Goal: Information Seeking & Learning: Learn about a topic

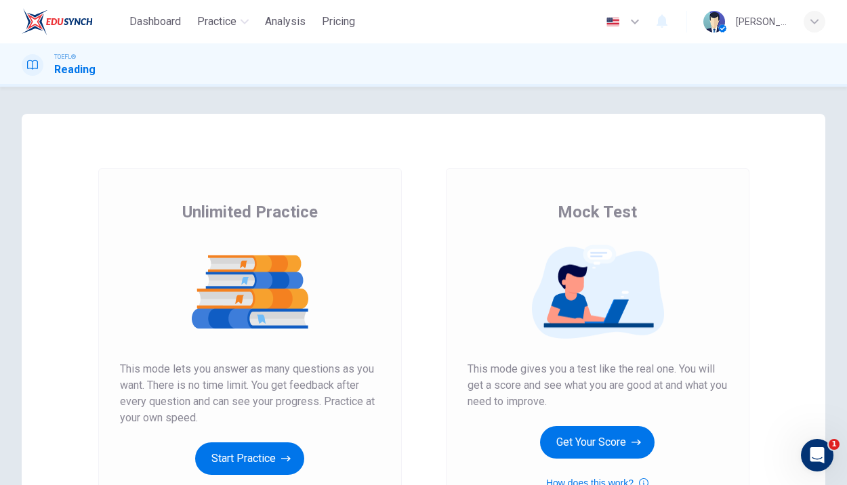
scroll to position [87, 0]
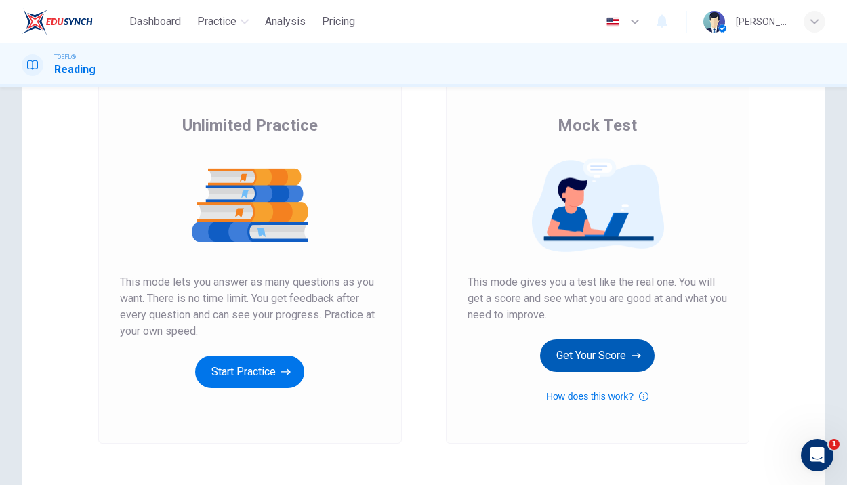
click at [618, 361] on button "Get Your Score" at bounding box center [597, 355] width 114 height 33
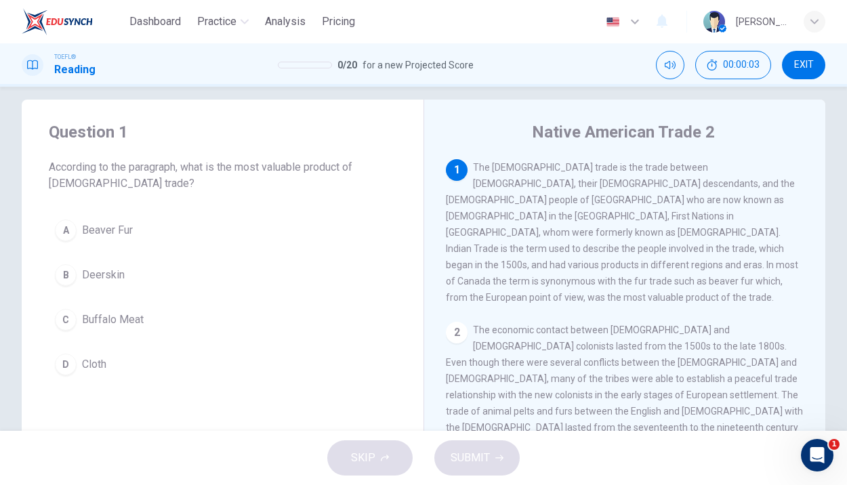
scroll to position [13, 0]
drag, startPoint x: 605, startPoint y: 169, endPoint x: 714, endPoint y: 177, distance: 109.3
click at [714, 177] on div "1 The [DEMOGRAPHIC_DATA] trade is the trade between [DEMOGRAPHIC_DATA], their […" at bounding box center [625, 234] width 358 height 146
click at [151, 231] on button "A Beaver Fur" at bounding box center [222, 232] width 347 height 34
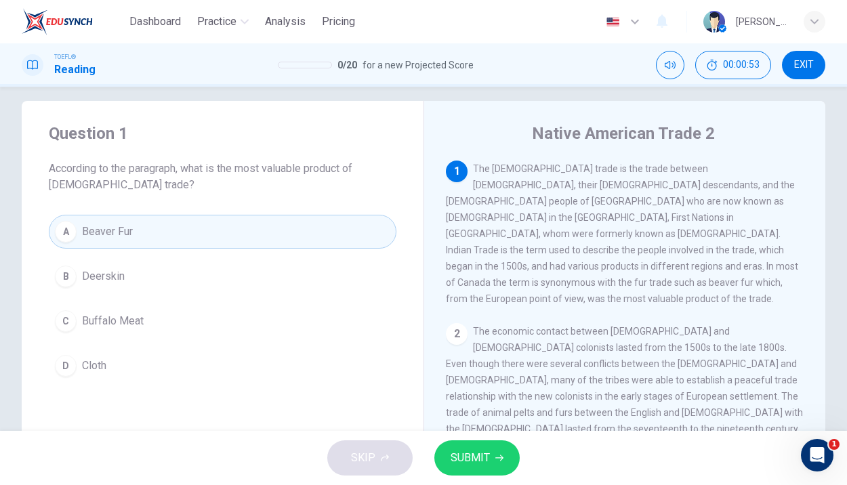
click at [491, 464] on button "SUBMIT" at bounding box center [476, 457] width 85 height 35
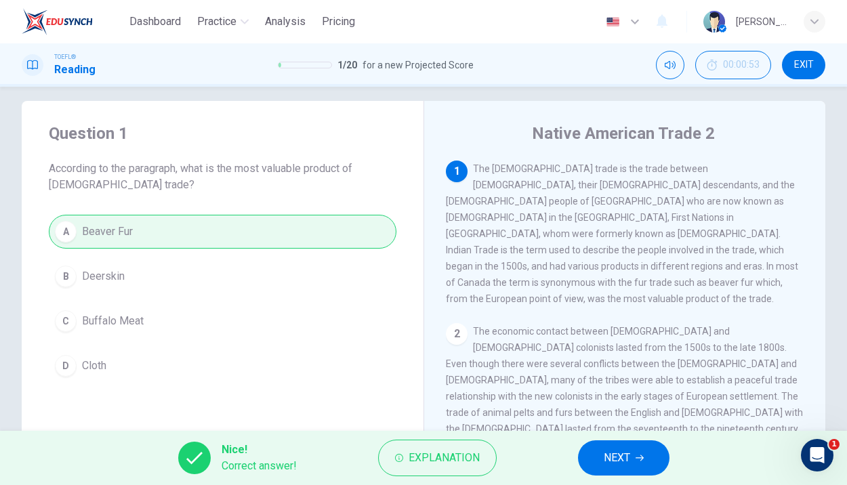
click at [643, 464] on button "NEXT" at bounding box center [623, 457] width 91 height 35
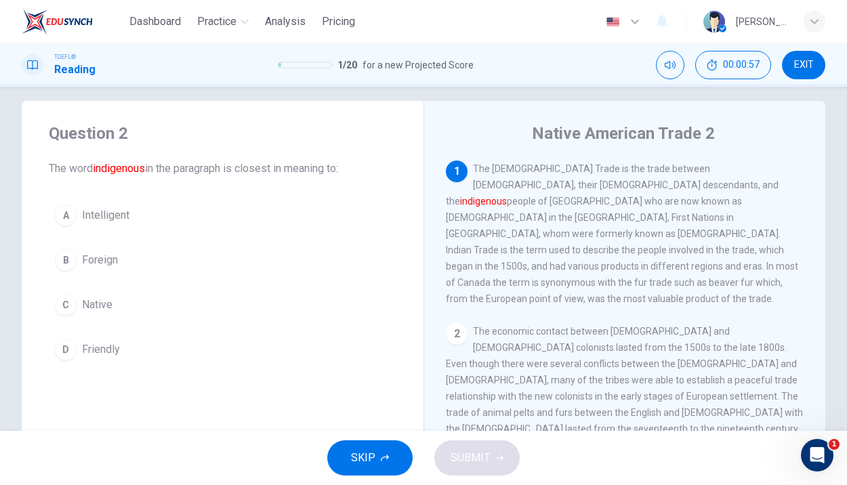
click at [88, 299] on span "Native" at bounding box center [97, 305] width 30 height 16
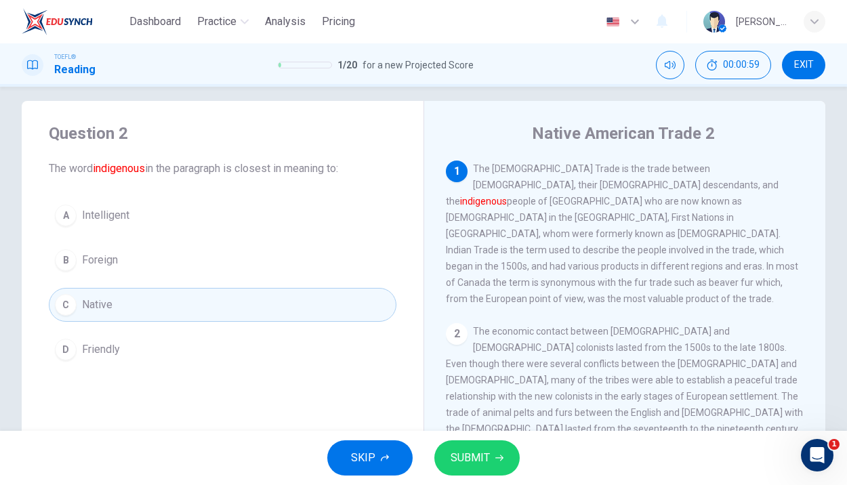
click at [477, 456] on span "SUBMIT" at bounding box center [469, 457] width 39 height 19
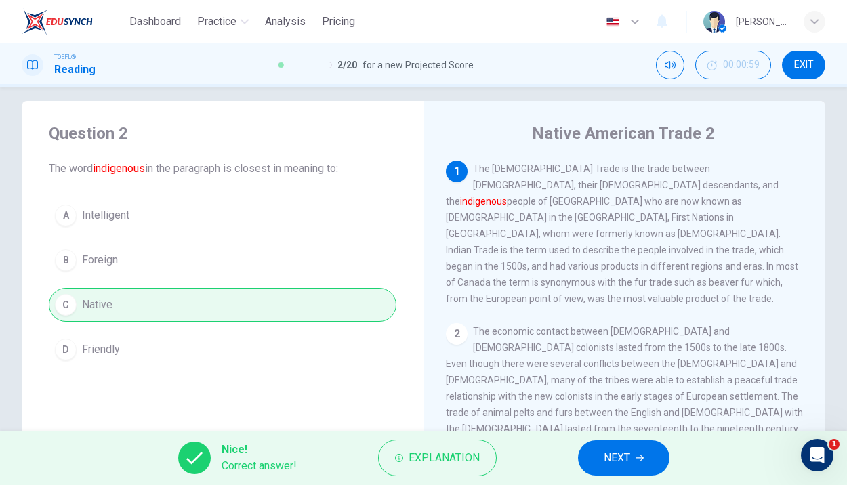
click at [629, 465] on span "NEXT" at bounding box center [616, 457] width 26 height 19
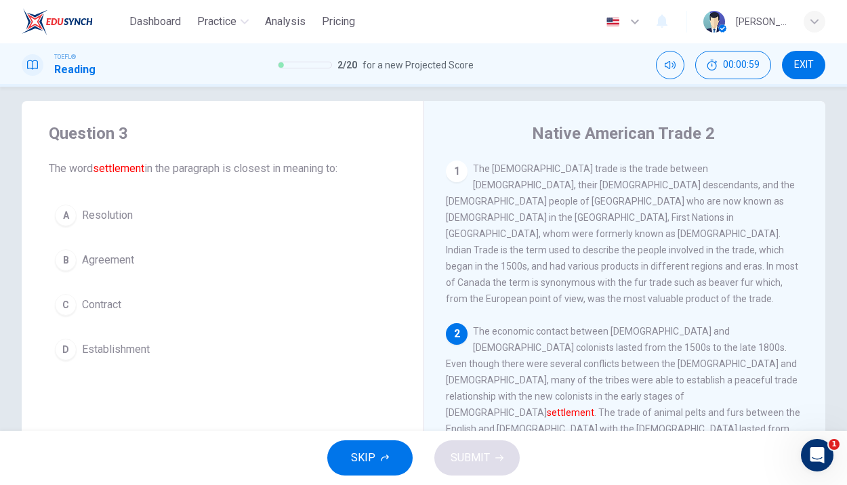
scroll to position [16, 0]
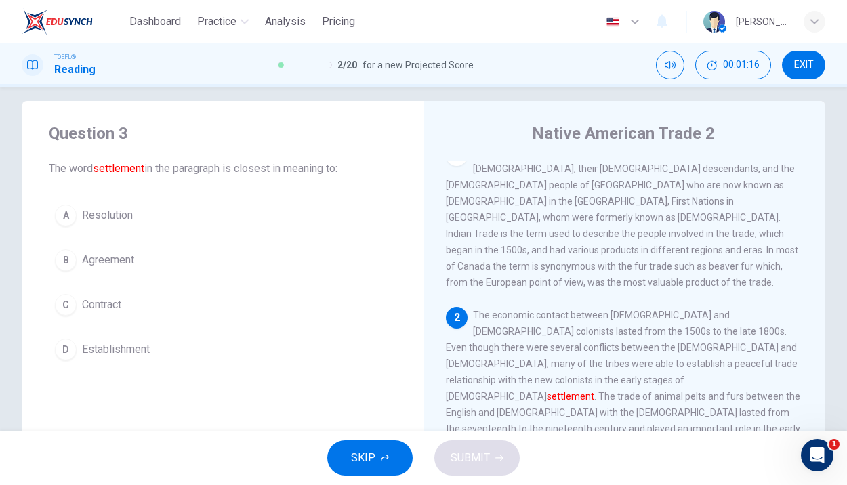
click at [92, 353] on span "Establishment" at bounding box center [116, 349] width 68 height 16
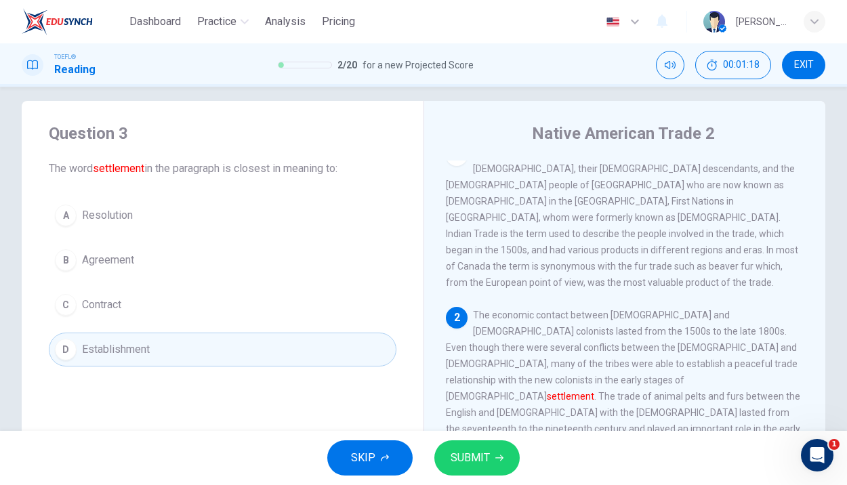
click at [484, 457] on span "SUBMIT" at bounding box center [469, 457] width 39 height 19
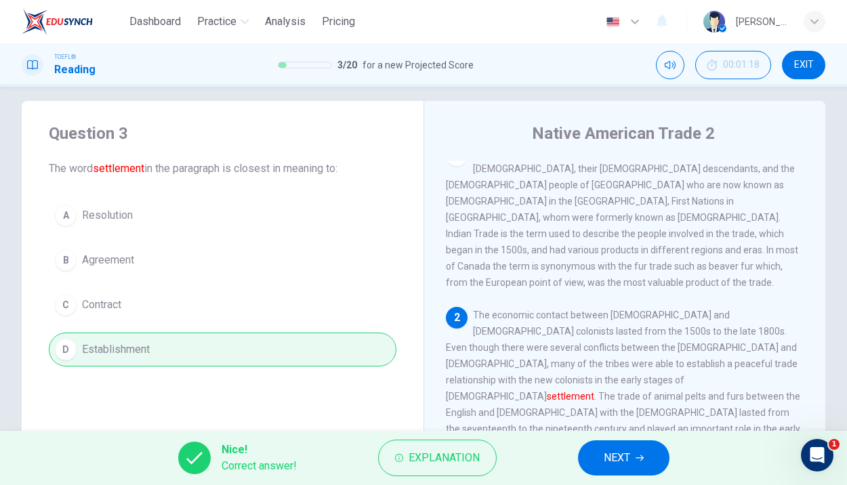
click at [627, 464] on span "NEXT" at bounding box center [616, 457] width 26 height 19
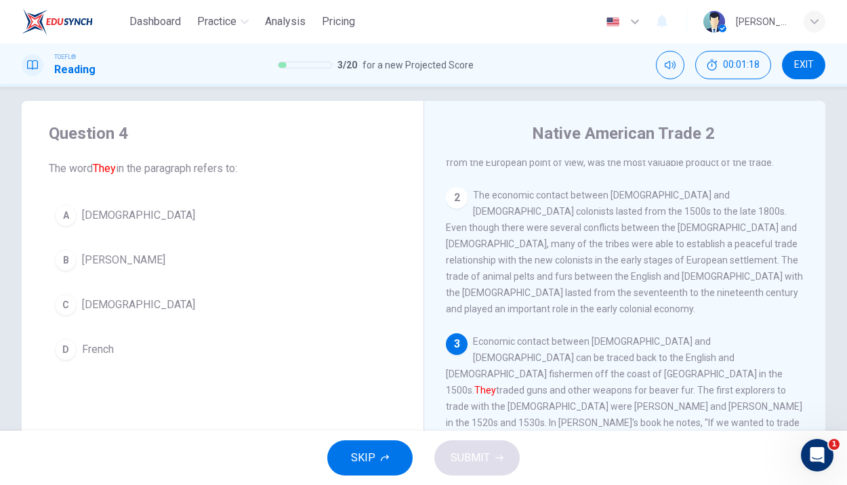
scroll to position [185, 0]
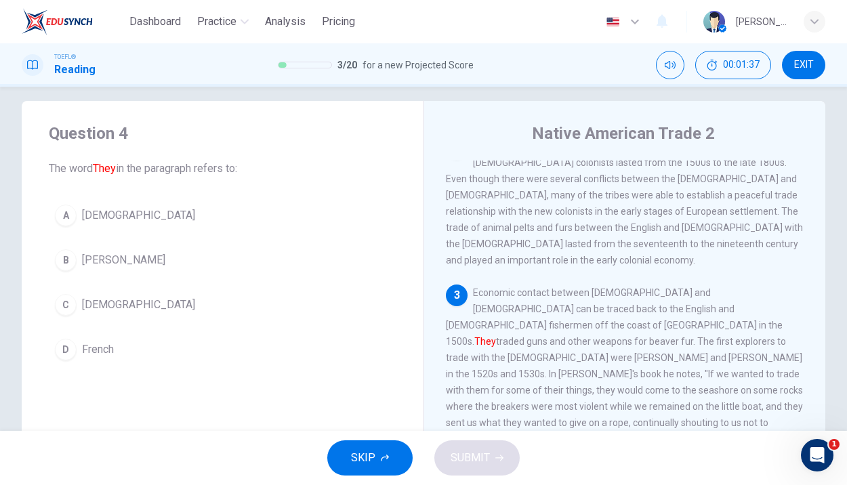
click at [95, 303] on span "[DEMOGRAPHIC_DATA]" at bounding box center [138, 305] width 113 height 16
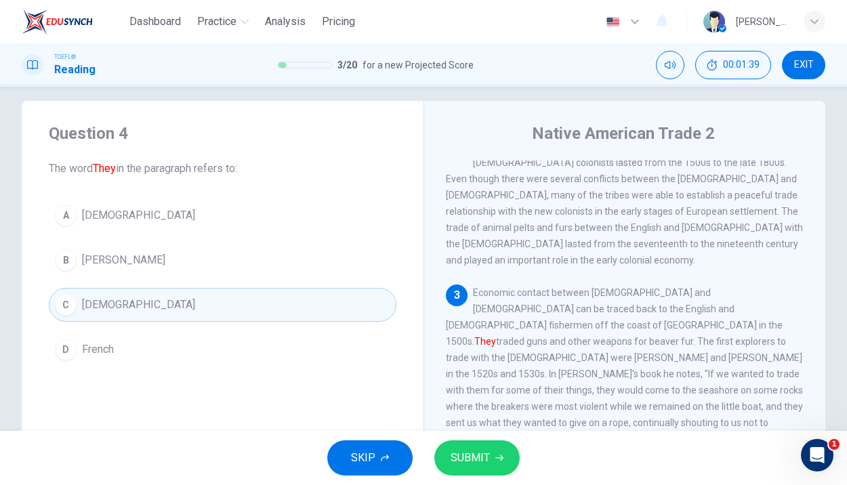
click at [501, 444] on button "SUBMIT" at bounding box center [476, 457] width 85 height 35
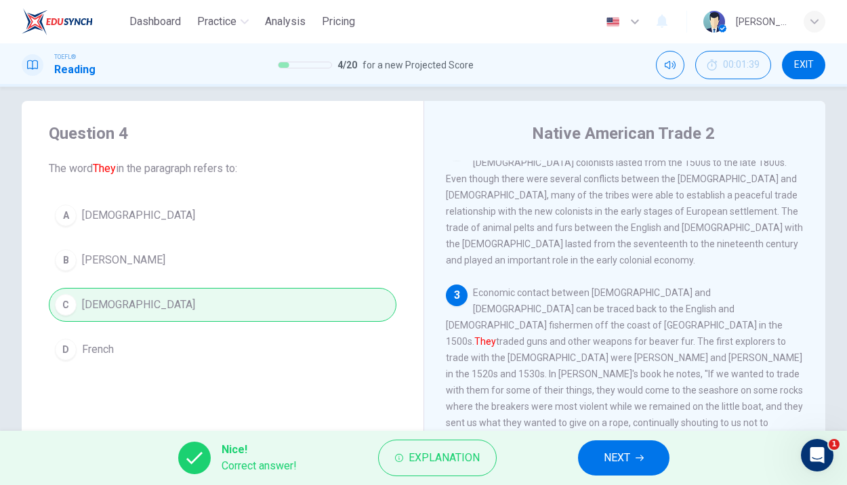
click at [603, 450] on button "NEXT" at bounding box center [623, 457] width 91 height 35
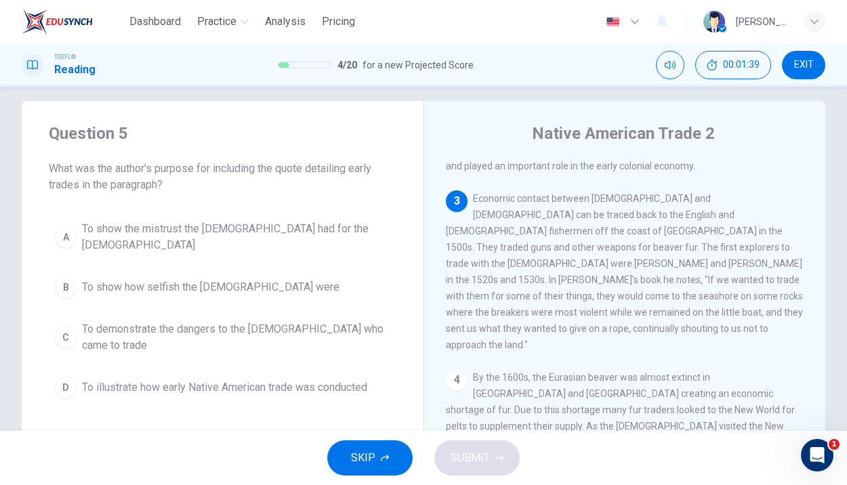
scroll to position [286, 0]
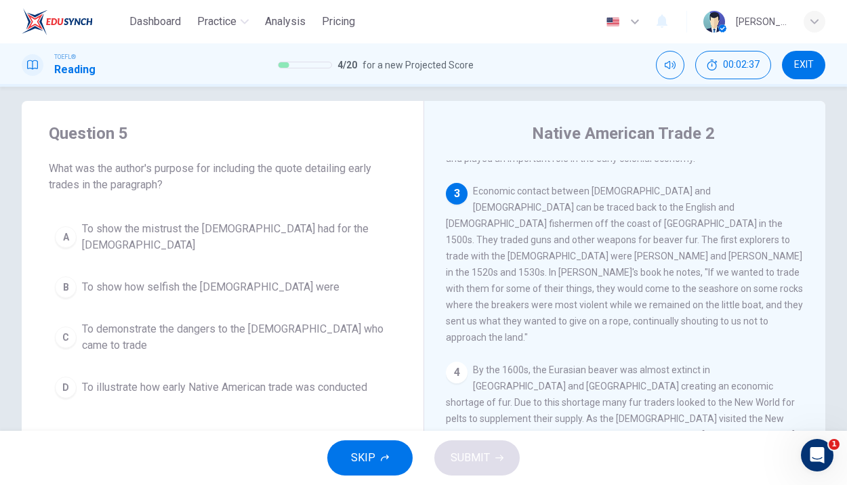
click at [184, 221] on span "To show the mistrust the [DEMOGRAPHIC_DATA] had for the [DEMOGRAPHIC_DATA]" at bounding box center [236, 237] width 308 height 33
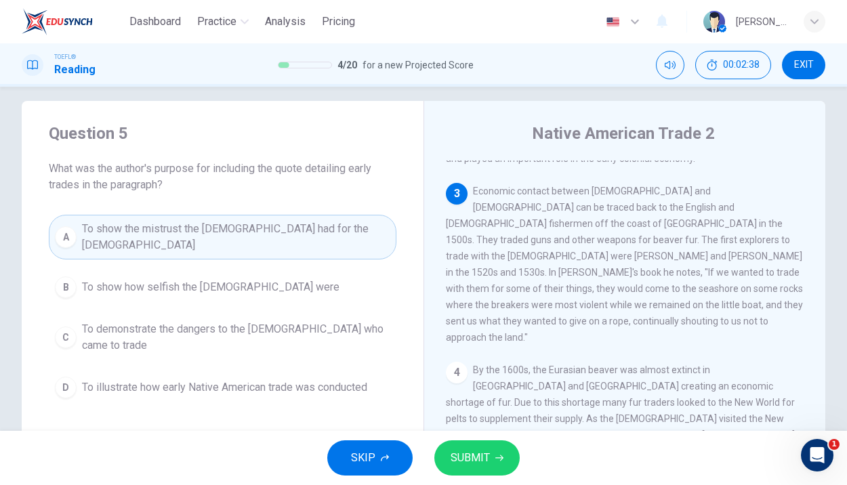
click at [469, 453] on span "SUBMIT" at bounding box center [469, 457] width 39 height 19
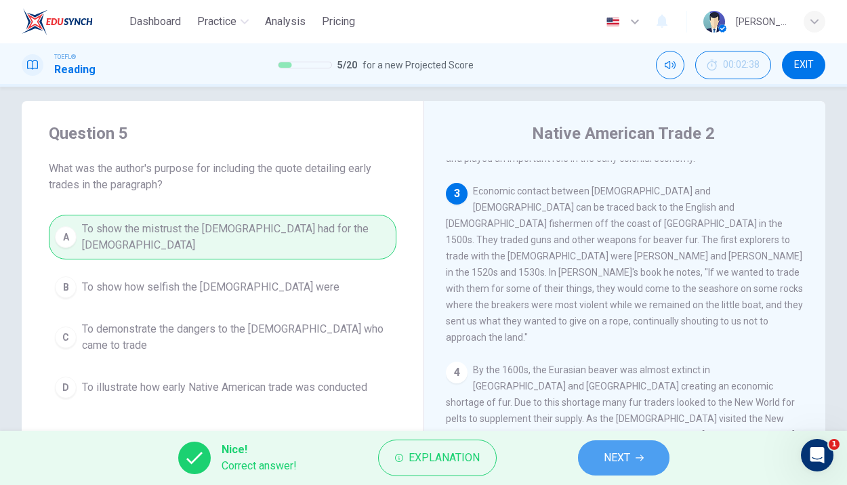
click at [613, 467] on span "NEXT" at bounding box center [616, 457] width 26 height 19
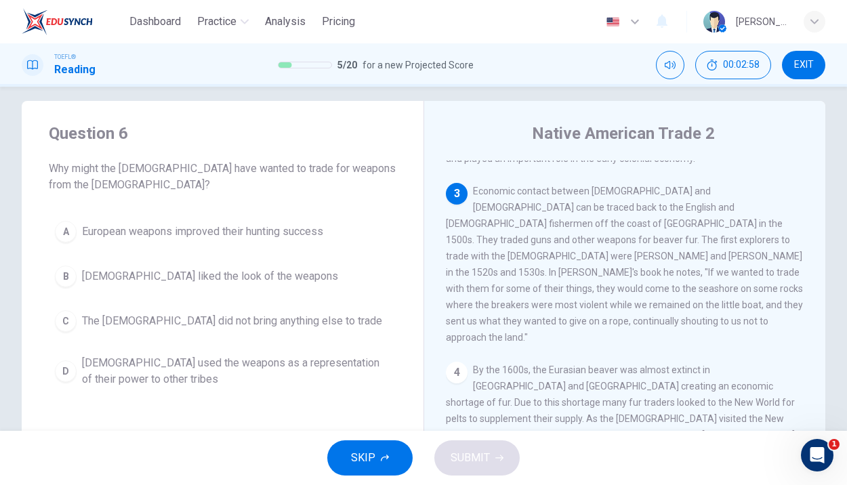
click at [232, 226] on span "European weapons improved their hunting success" at bounding box center [202, 232] width 241 height 16
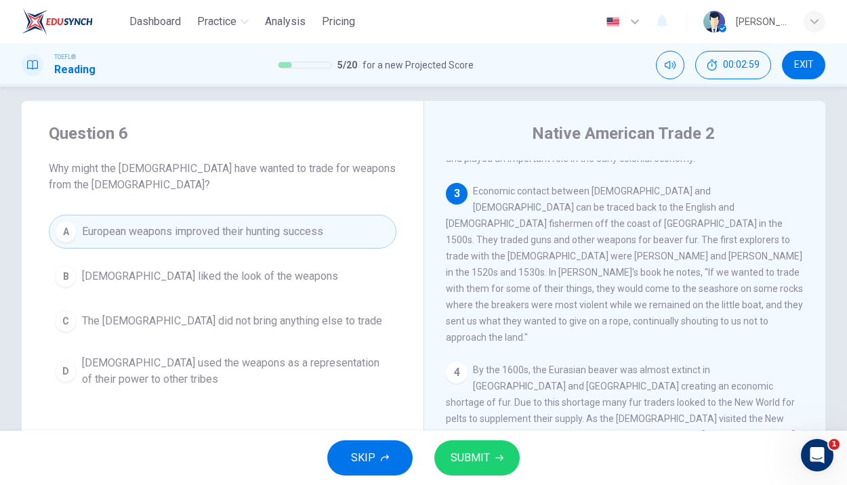
click at [456, 448] on span "SUBMIT" at bounding box center [469, 457] width 39 height 19
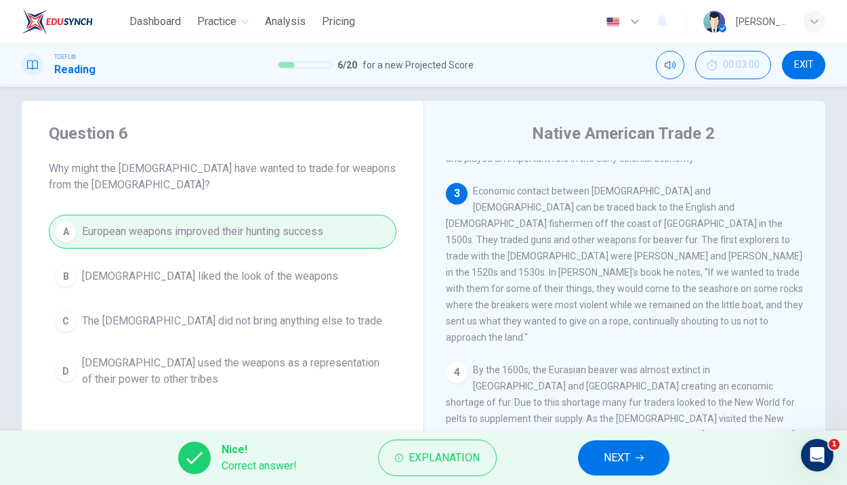
click at [624, 465] on span "NEXT" at bounding box center [616, 457] width 26 height 19
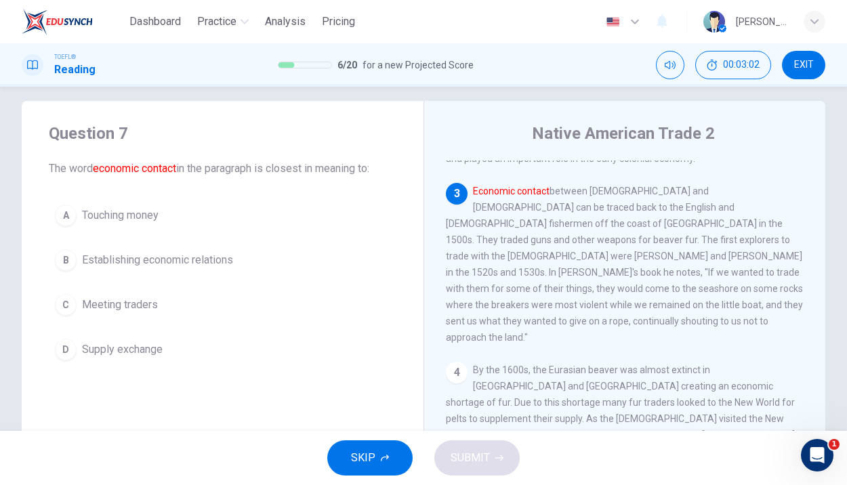
click at [168, 257] on span "Establishing economic relations" at bounding box center [157, 260] width 151 height 16
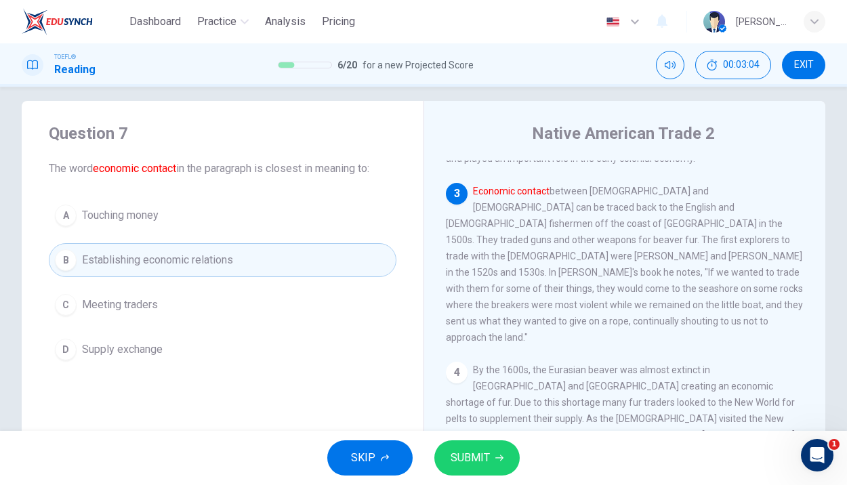
click at [484, 454] on span "SUBMIT" at bounding box center [469, 457] width 39 height 19
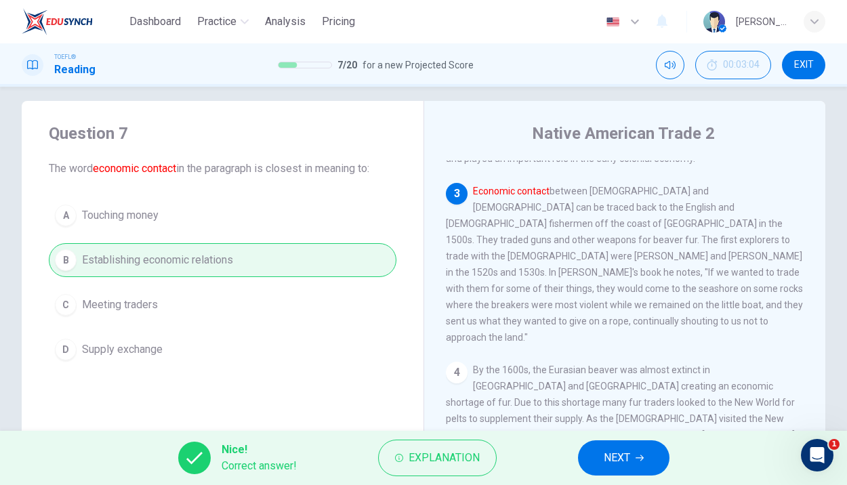
click at [647, 463] on button "NEXT" at bounding box center [623, 457] width 91 height 35
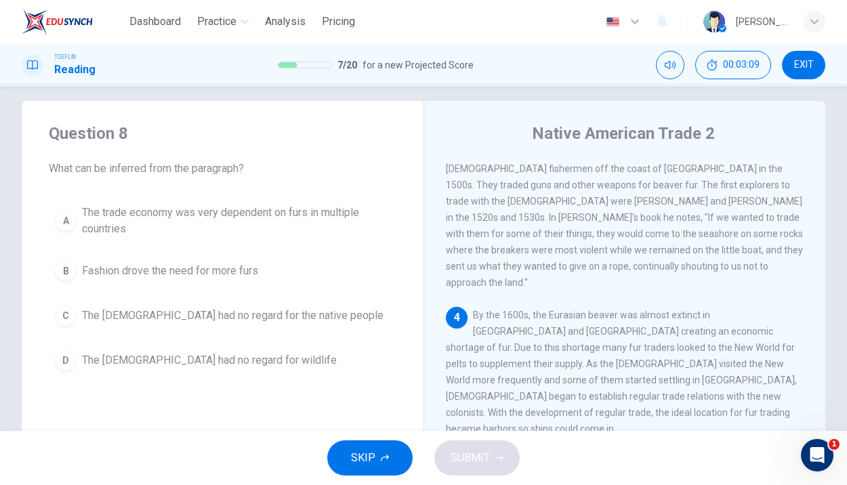
scroll to position [342, 0]
click at [295, 217] on span "The trade economy was very dependent on furs in multiple countries" at bounding box center [236, 221] width 308 height 33
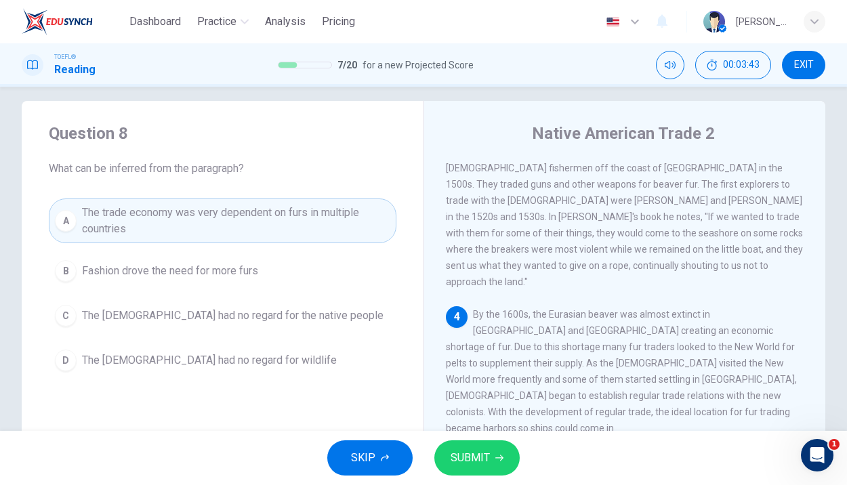
click at [490, 453] on button "SUBMIT" at bounding box center [476, 457] width 85 height 35
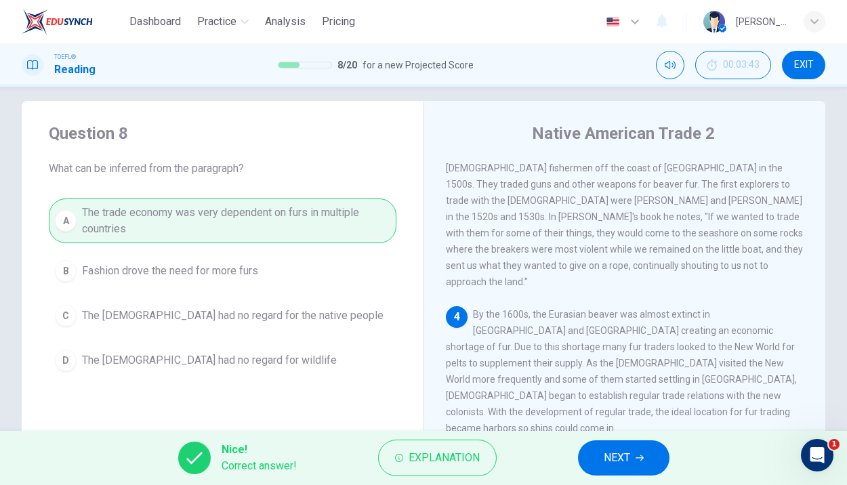
click at [613, 443] on button "NEXT" at bounding box center [623, 457] width 91 height 35
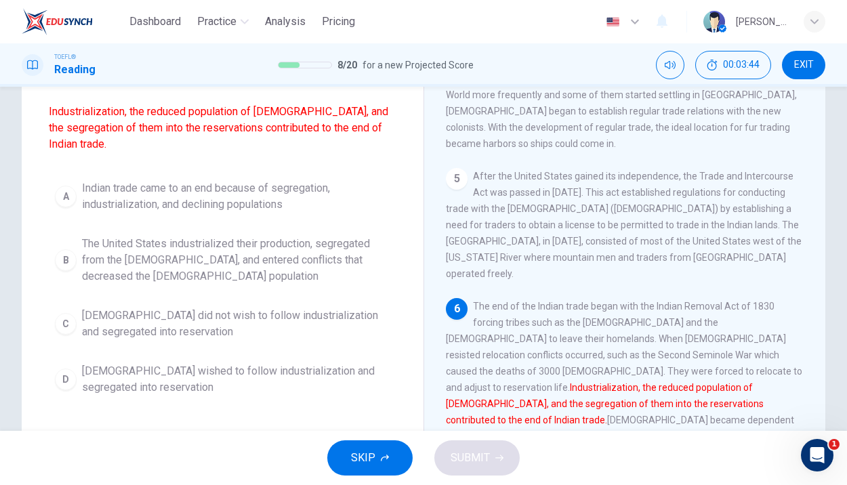
scroll to position [118, 0]
click at [170, 197] on span "Indian trade came to an end because of segregation, industrialization, and decl…" at bounding box center [236, 197] width 308 height 33
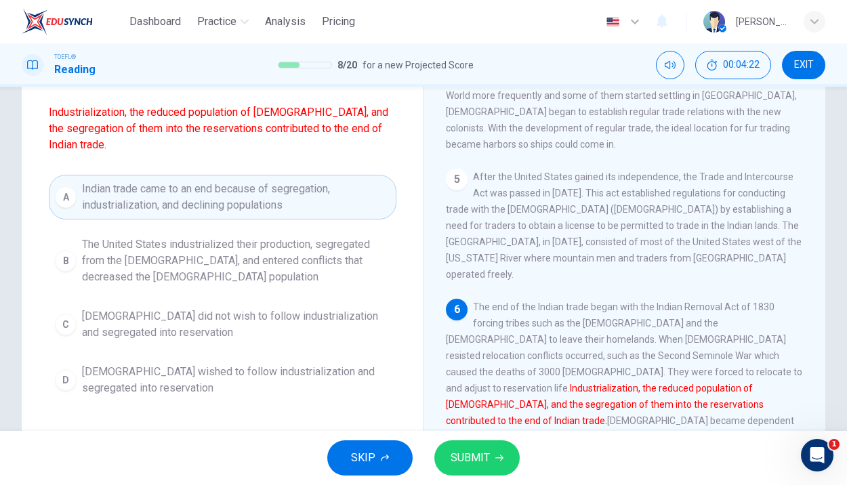
click at [141, 243] on span "The United States industrialized their production, segregated from the [DEMOGRA…" at bounding box center [236, 260] width 308 height 49
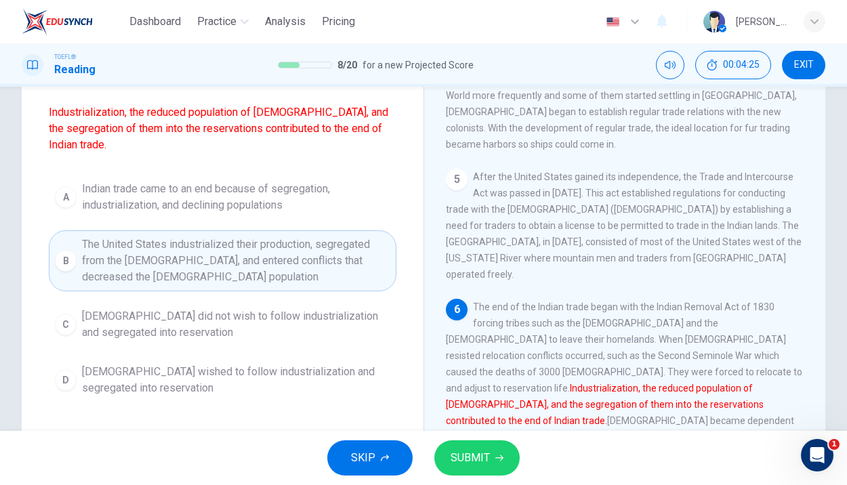
click at [481, 449] on span "SUBMIT" at bounding box center [469, 457] width 39 height 19
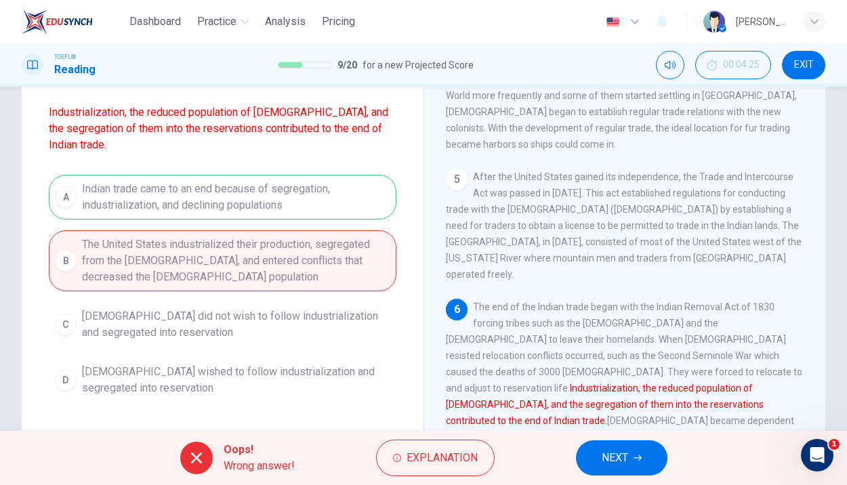
click at [592, 455] on button "NEXT" at bounding box center [621, 457] width 91 height 35
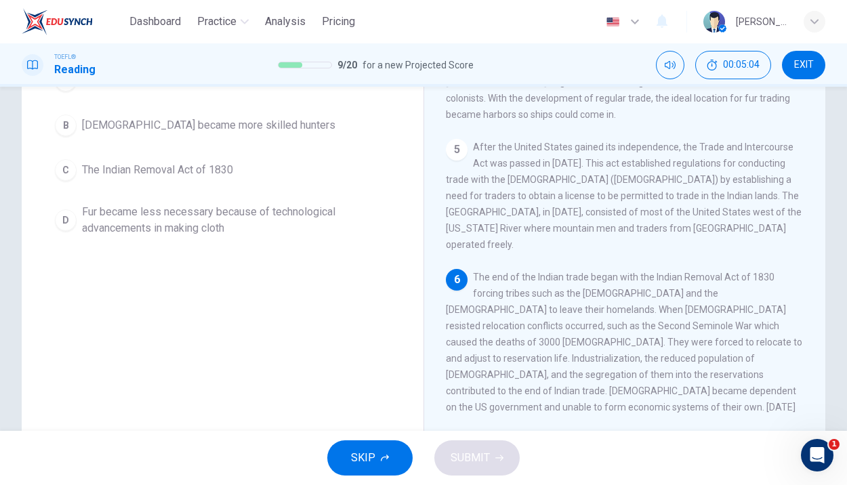
scroll to position [24, 0]
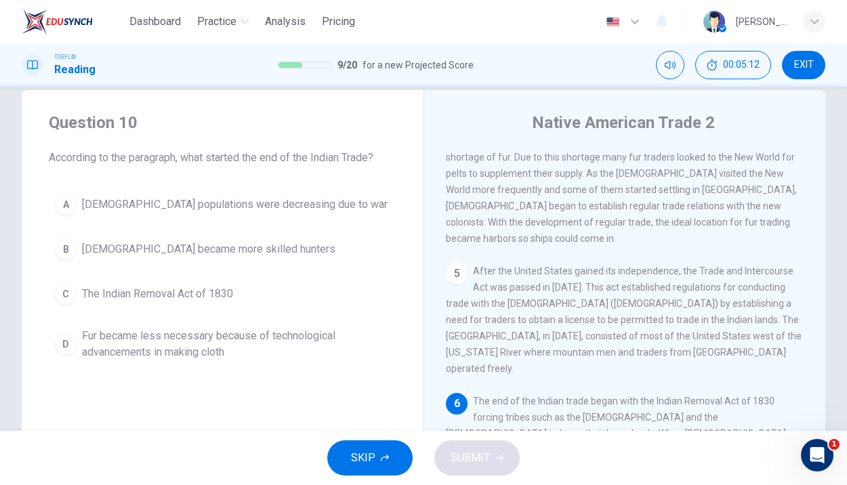
click at [142, 282] on button "C The Indian Removal Act of 1830" at bounding box center [222, 294] width 347 height 34
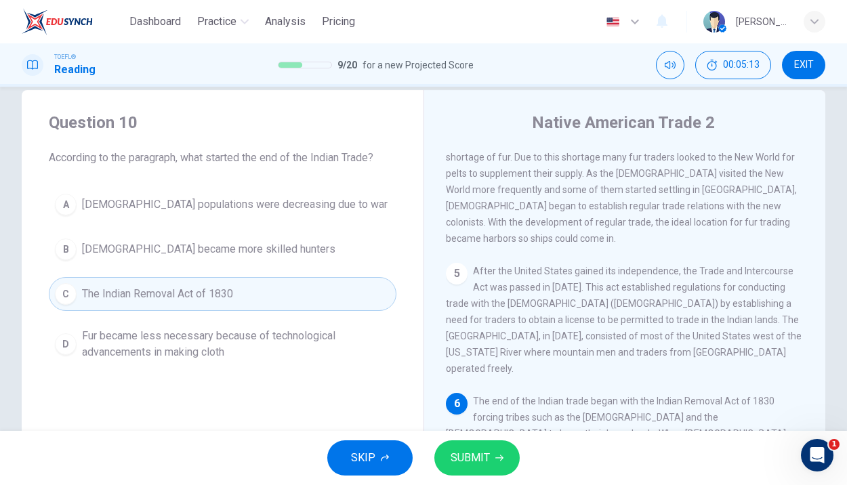
click at [459, 450] on span "SUBMIT" at bounding box center [469, 457] width 39 height 19
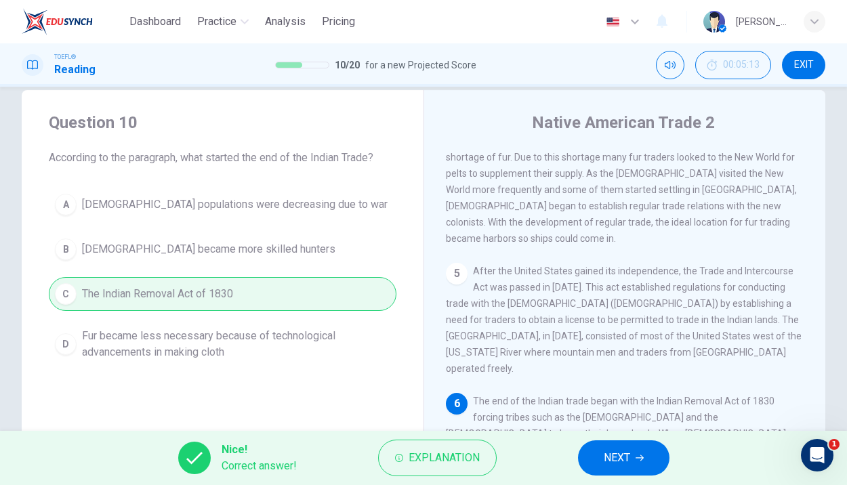
click at [616, 448] on span "NEXT" at bounding box center [616, 457] width 26 height 19
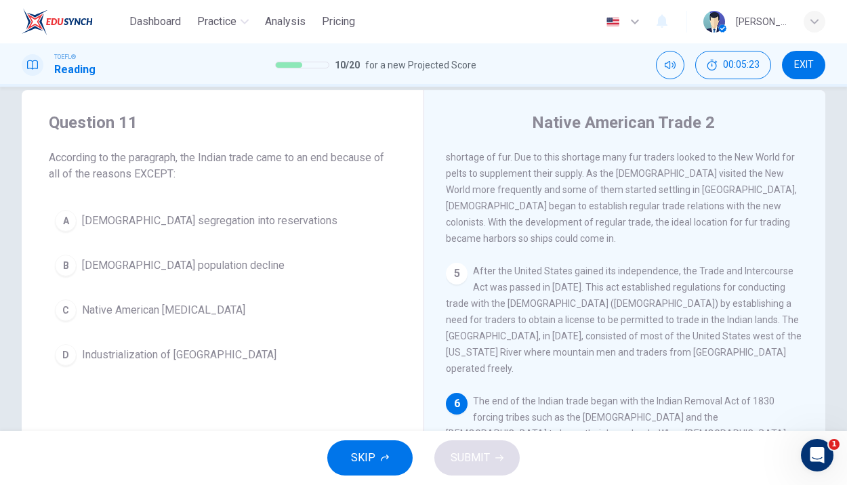
click at [160, 318] on button "C [DEMOGRAPHIC_DATA] [MEDICAL_DATA]" at bounding box center [222, 310] width 347 height 34
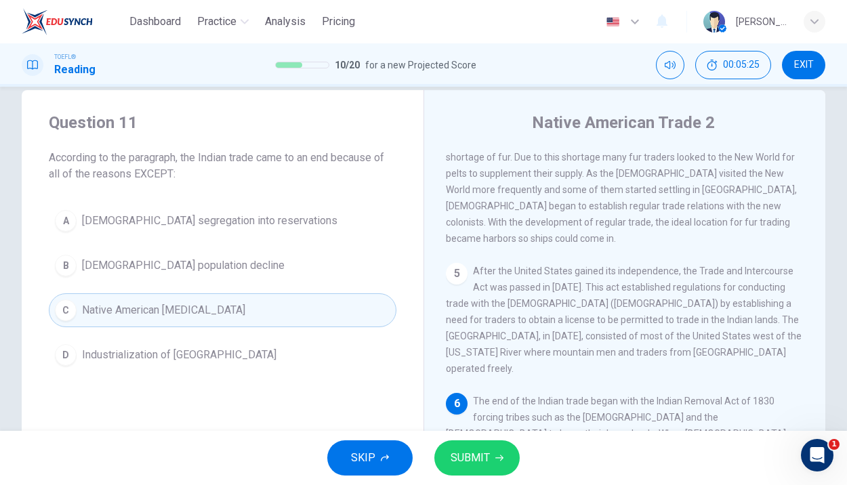
click at [470, 468] on button "SUBMIT" at bounding box center [476, 457] width 85 height 35
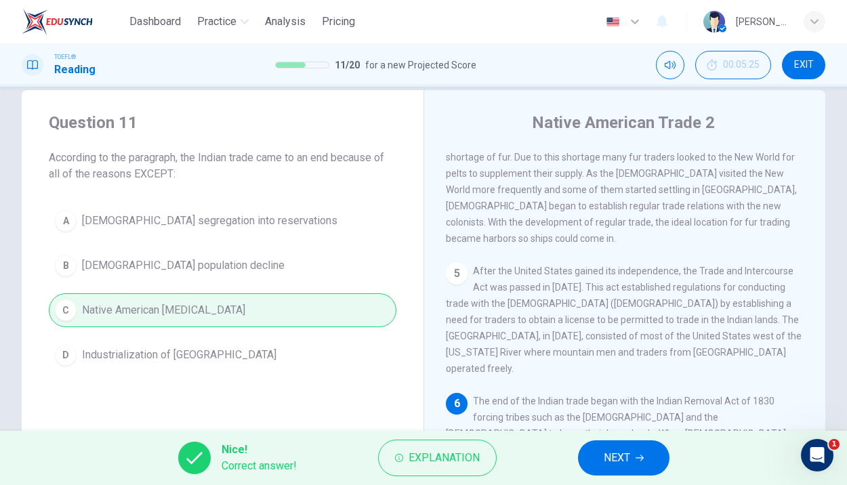
click at [624, 457] on span "NEXT" at bounding box center [616, 457] width 26 height 19
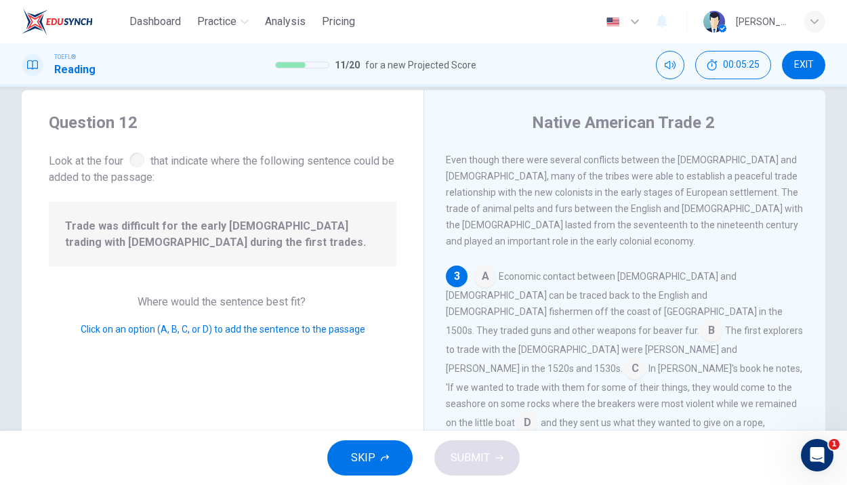
scroll to position [200, 0]
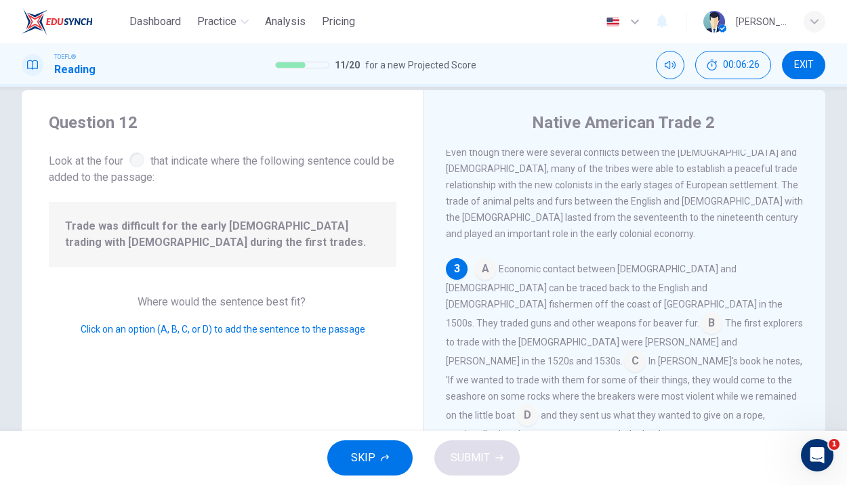
click at [707, 314] on input at bounding box center [711, 325] width 22 height 22
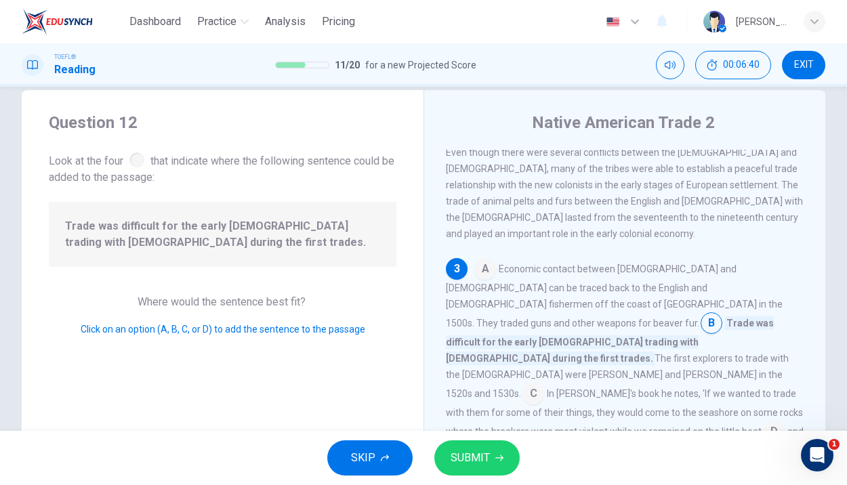
click at [488, 456] on span "SUBMIT" at bounding box center [469, 457] width 39 height 19
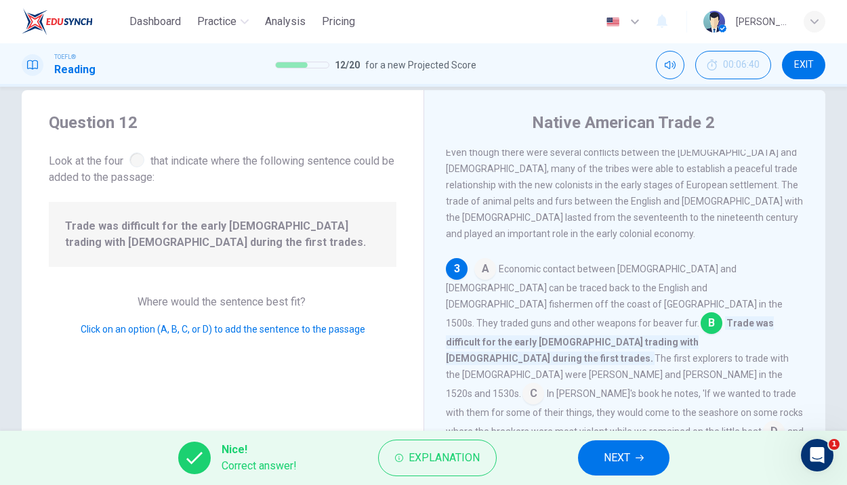
click at [624, 454] on span "NEXT" at bounding box center [616, 457] width 26 height 19
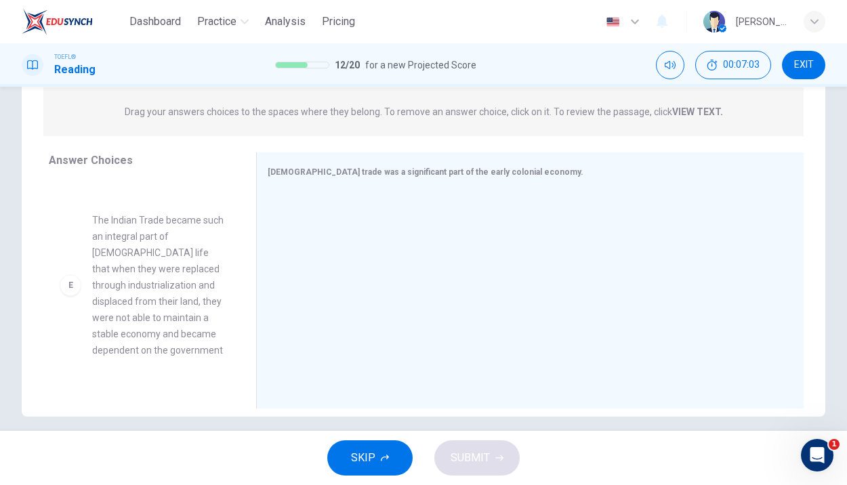
scroll to position [477, 0]
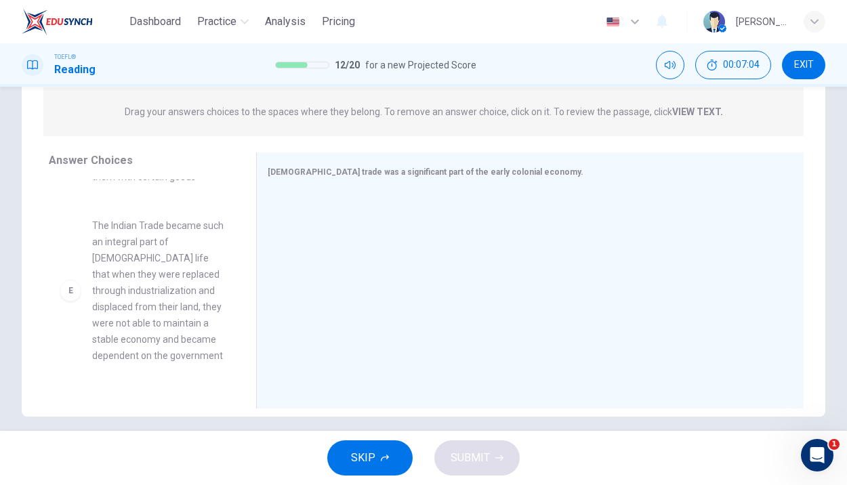
click at [74, 255] on div "E The Indian Trade became such an integral part of [DEMOGRAPHIC_DATA] life that…" at bounding box center [142, 290] width 164 height 146
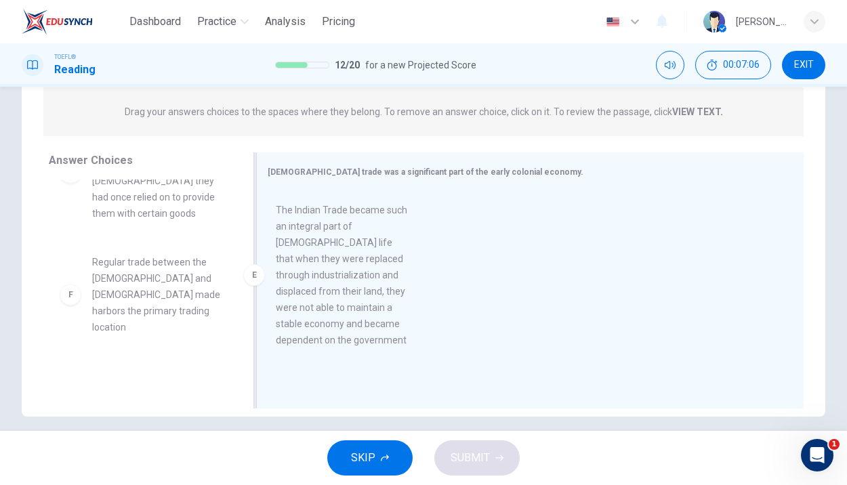
drag, startPoint x: 70, startPoint y: 289, endPoint x: 289, endPoint y: 273, distance: 220.0
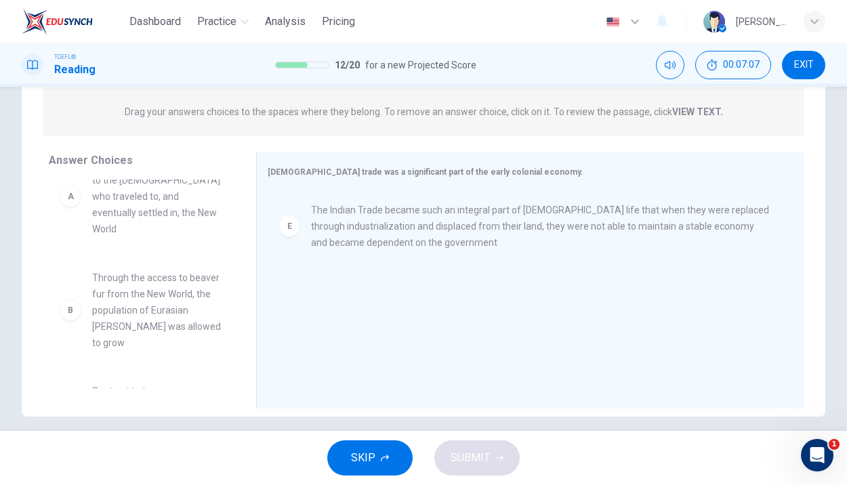
scroll to position [0, 0]
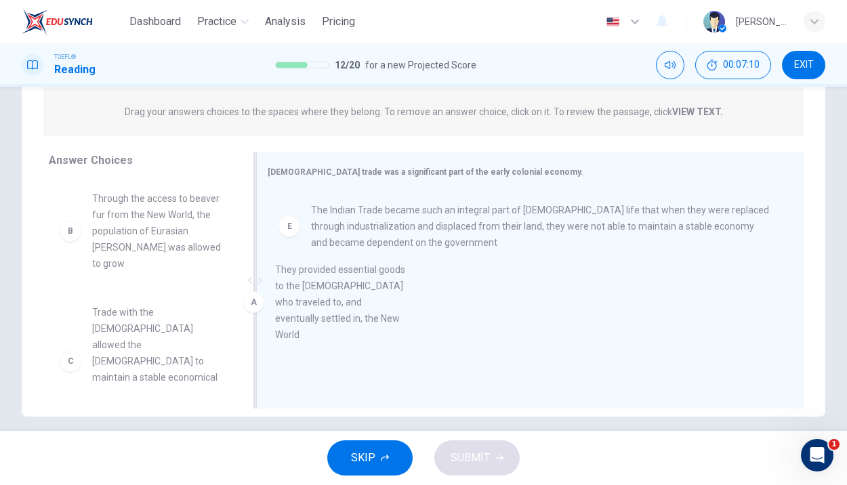
drag, startPoint x: 146, startPoint y: 224, endPoint x: 339, endPoint y: 302, distance: 208.1
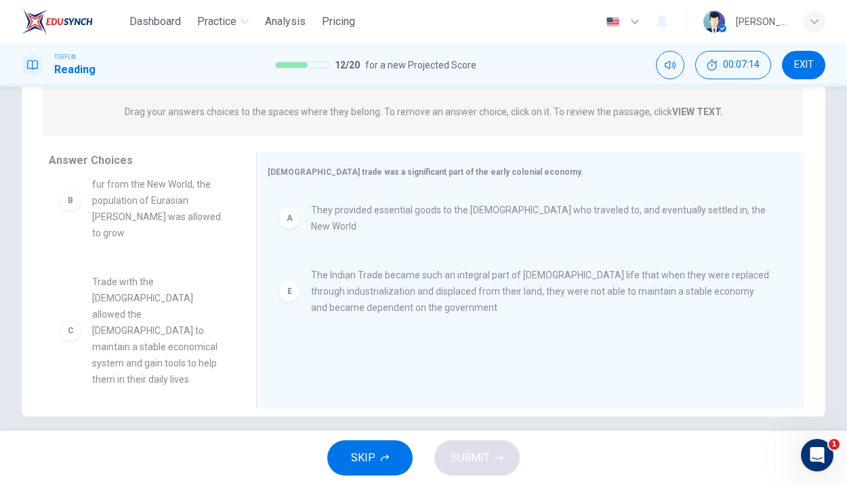
scroll to position [28, 0]
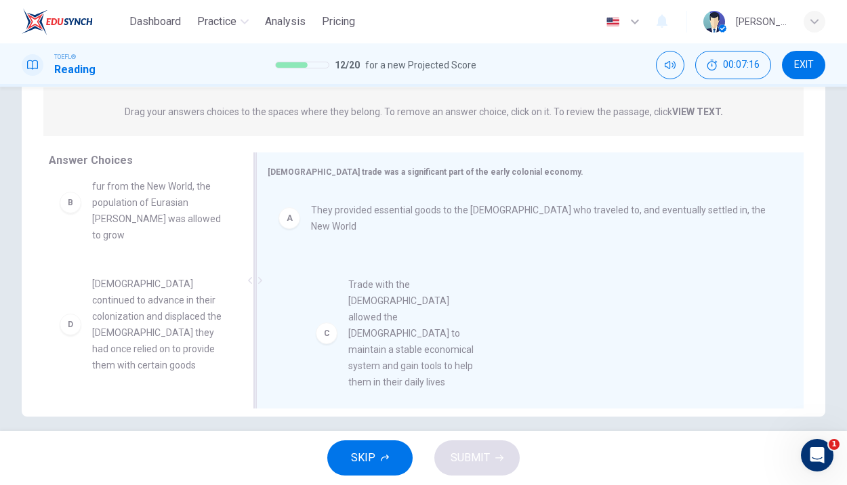
drag, startPoint x: 68, startPoint y: 307, endPoint x: 328, endPoint y: 324, distance: 260.6
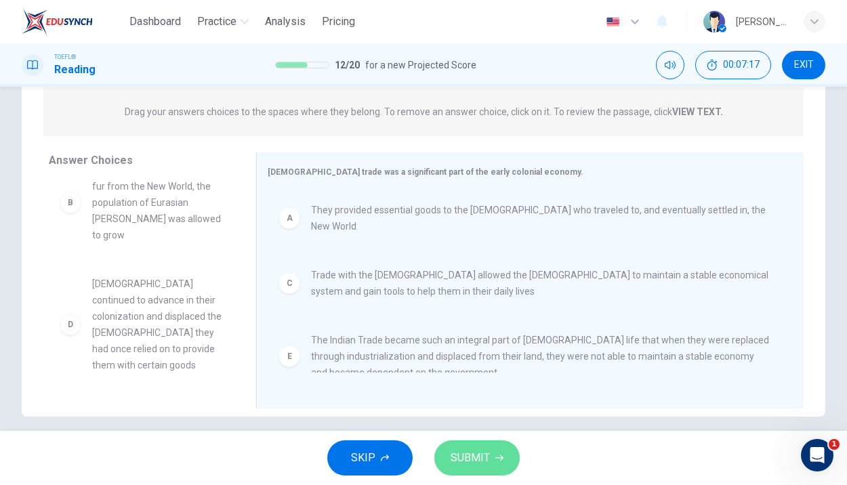
click at [468, 450] on span "SUBMIT" at bounding box center [469, 457] width 39 height 19
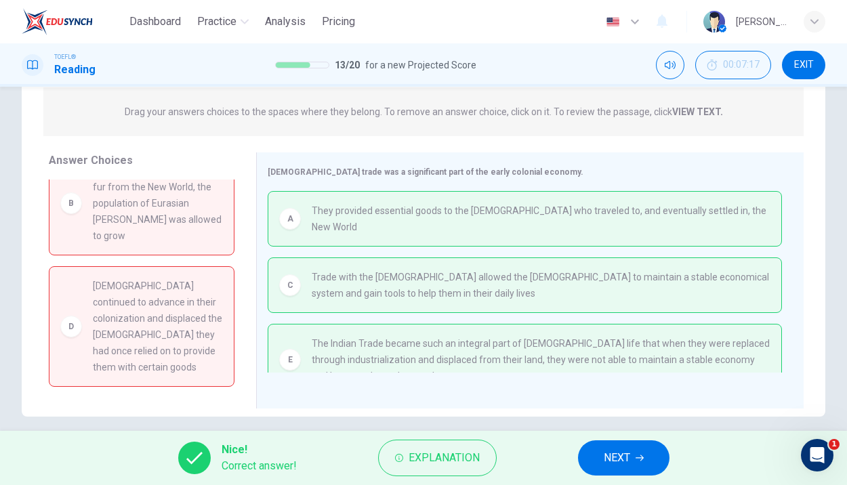
click at [626, 453] on span "NEXT" at bounding box center [616, 457] width 26 height 19
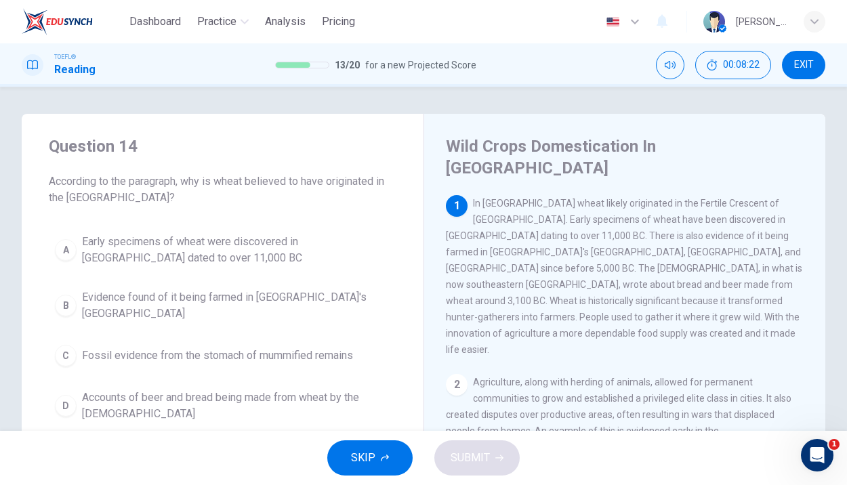
drag, startPoint x: 489, startPoint y: 187, endPoint x: 557, endPoint y: 193, distance: 68.7
click at [557, 198] on span "In [GEOGRAPHIC_DATA] wheat likely originated in the Fertile Crescent of [GEOGRA…" at bounding box center [624, 276] width 356 height 157
click at [132, 251] on span "Early specimens of wheat were discovered in [GEOGRAPHIC_DATA] dated to over 11,…" at bounding box center [236, 250] width 308 height 33
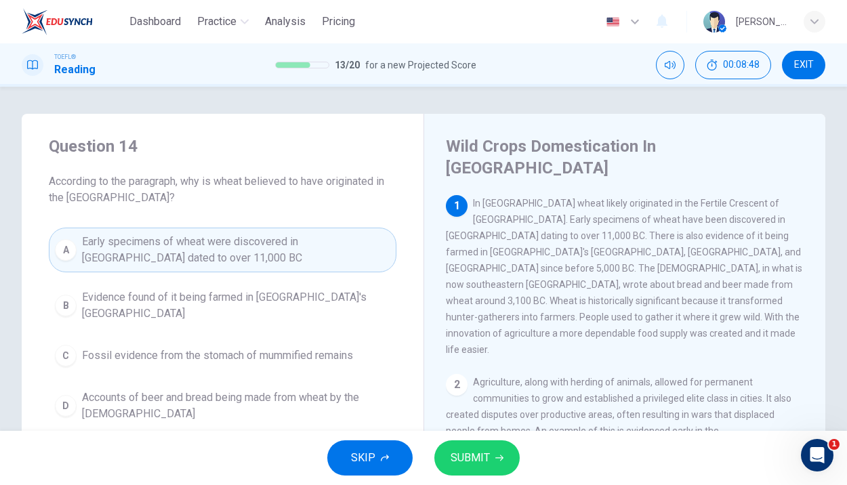
click at [489, 460] on button "SUBMIT" at bounding box center [476, 457] width 85 height 35
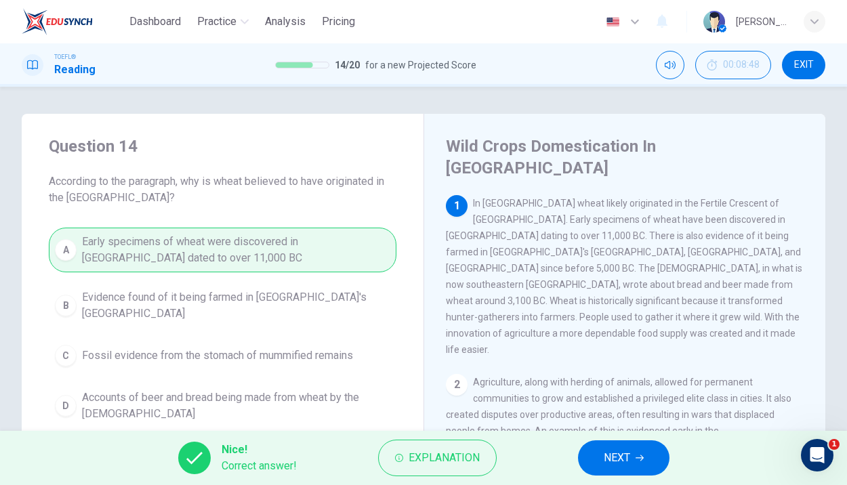
click at [624, 450] on span "NEXT" at bounding box center [616, 457] width 26 height 19
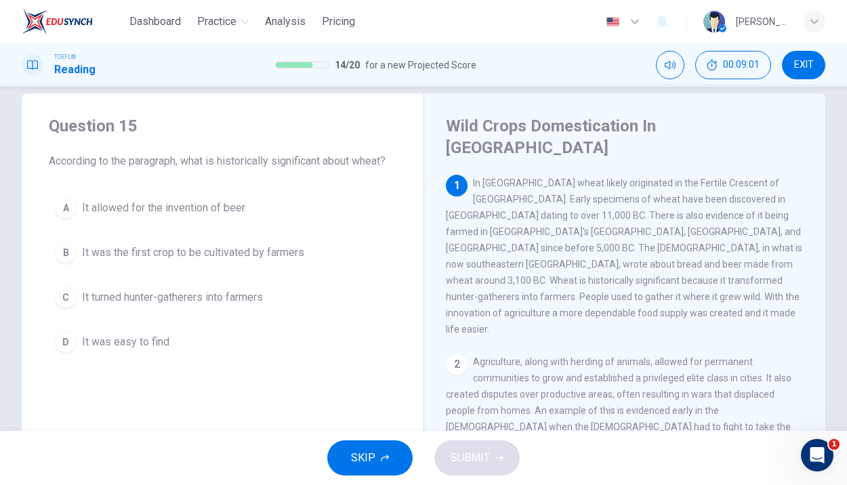
scroll to position [26, 0]
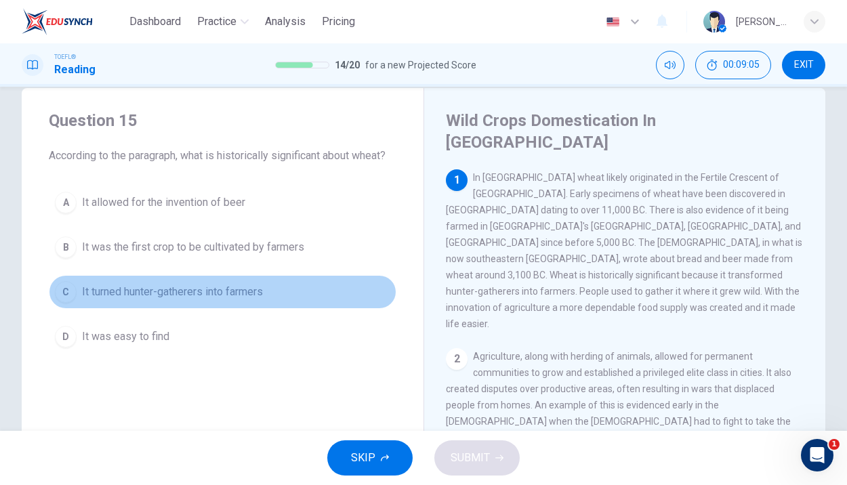
click at [220, 291] on span "It turned hunter-gatherers into farmers" at bounding box center [172, 292] width 181 height 16
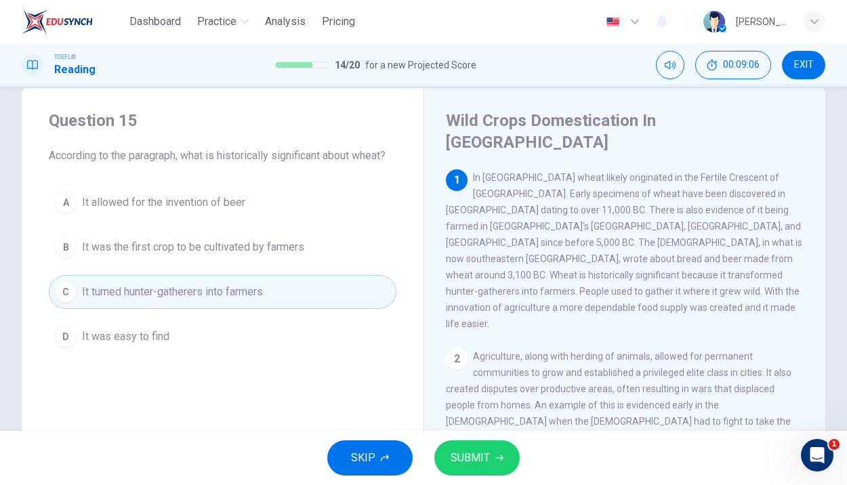
click at [484, 457] on span "SUBMIT" at bounding box center [469, 457] width 39 height 19
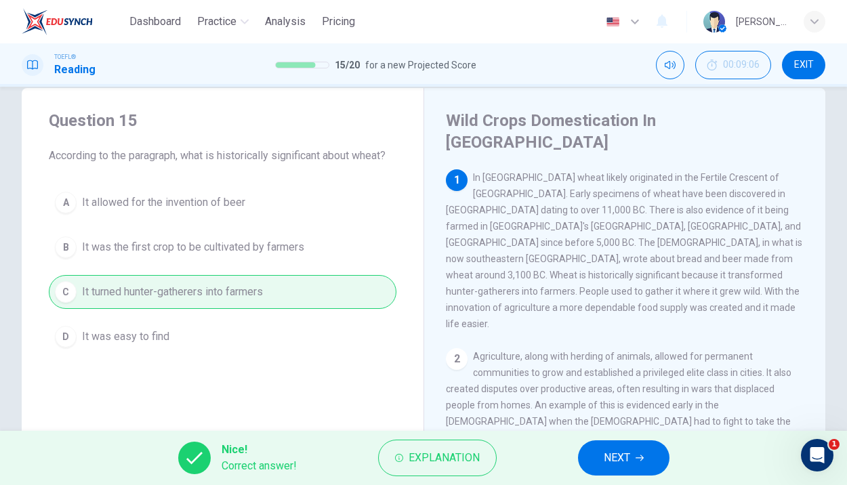
click at [643, 464] on button "NEXT" at bounding box center [623, 457] width 91 height 35
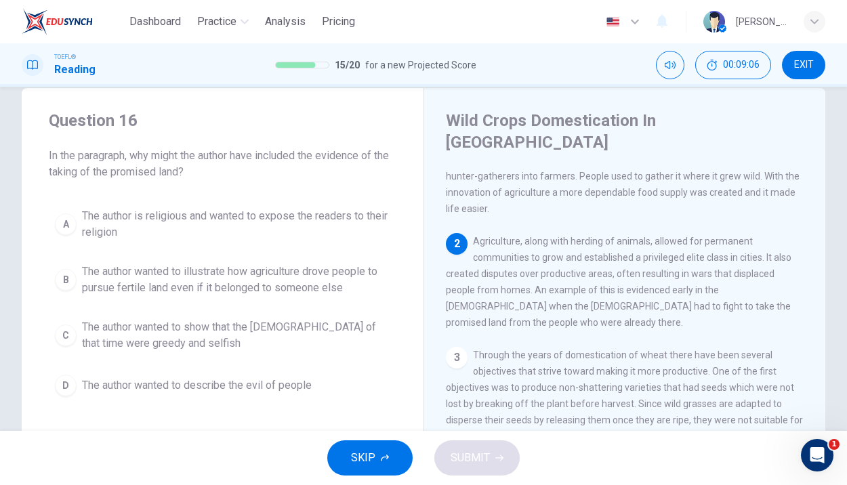
scroll to position [152, 0]
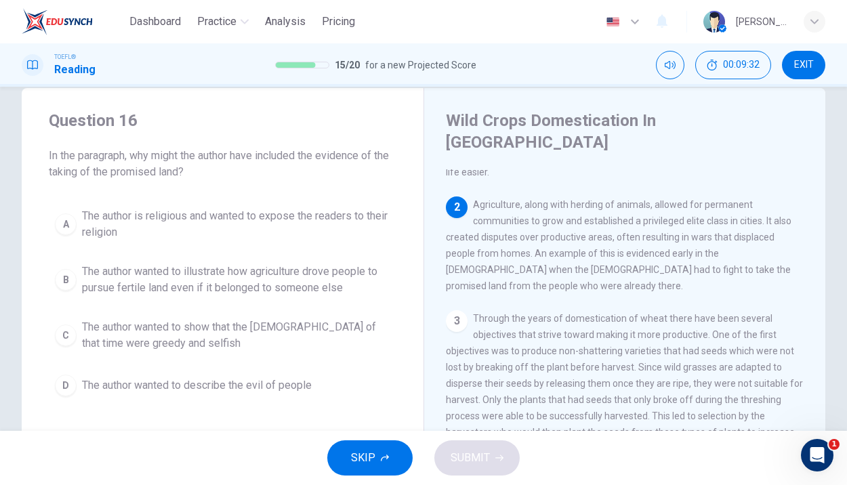
click at [278, 282] on span "The author wanted to illustrate how agriculture drove people to pursue fertile …" at bounding box center [236, 279] width 308 height 33
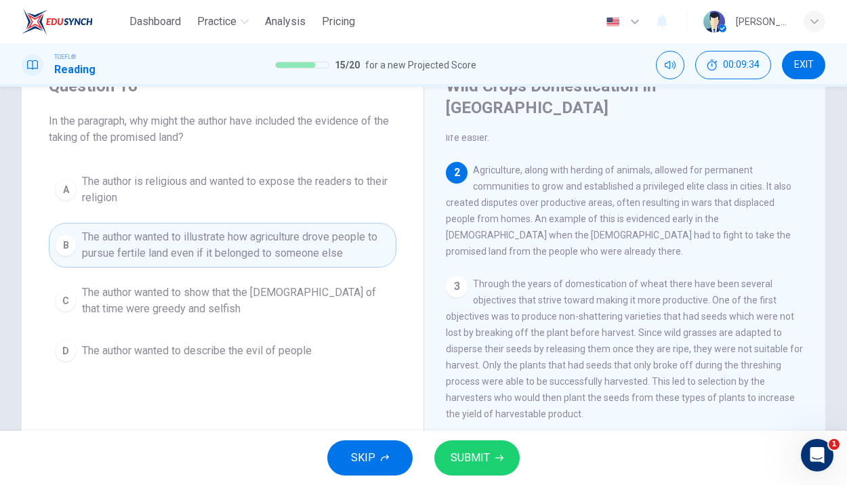
scroll to position [68, 0]
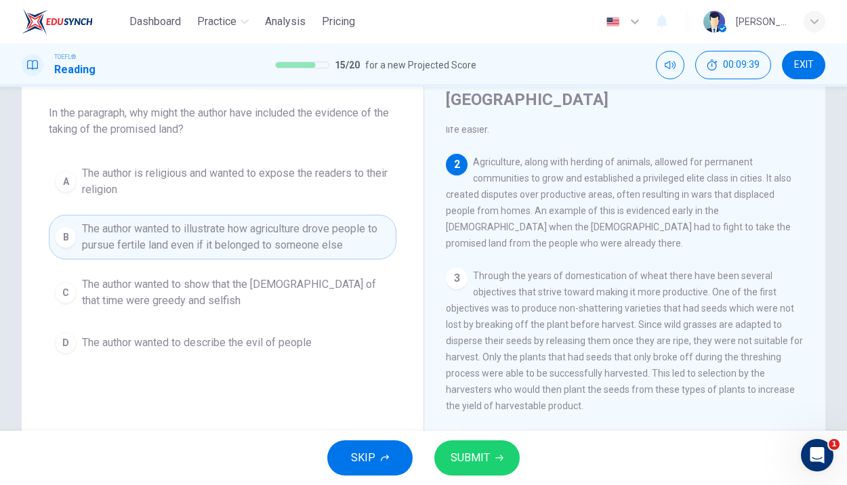
click at [486, 452] on span "SUBMIT" at bounding box center [469, 457] width 39 height 19
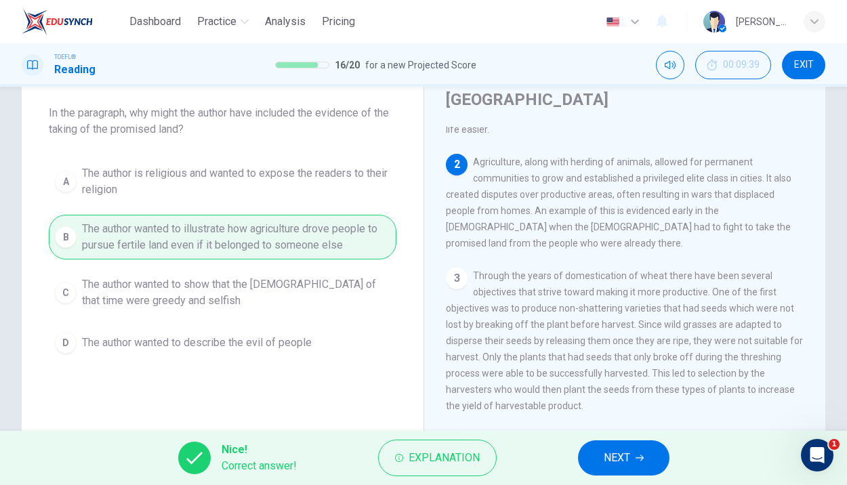
click at [597, 461] on button "NEXT" at bounding box center [623, 457] width 91 height 35
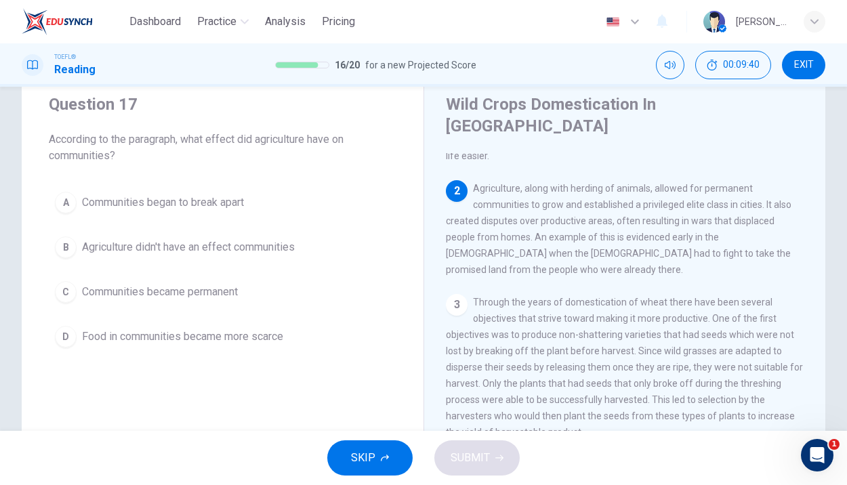
scroll to position [23, 0]
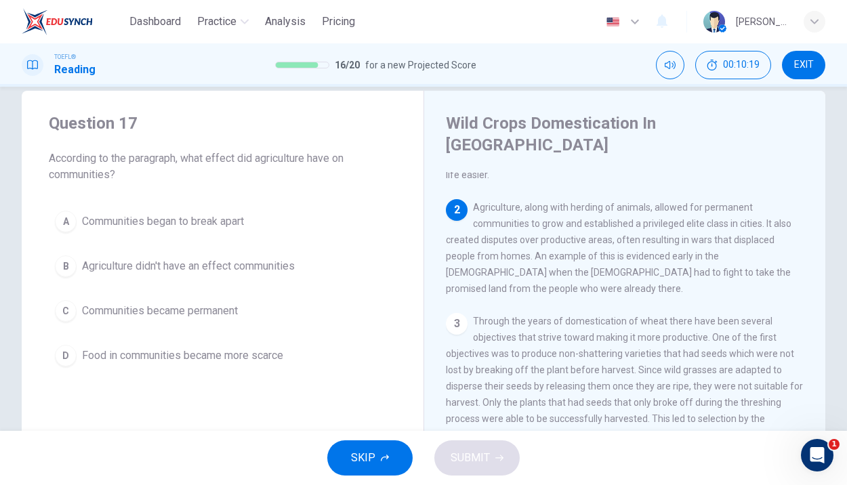
click at [139, 313] on span "Communities became permanent" at bounding box center [160, 311] width 156 height 16
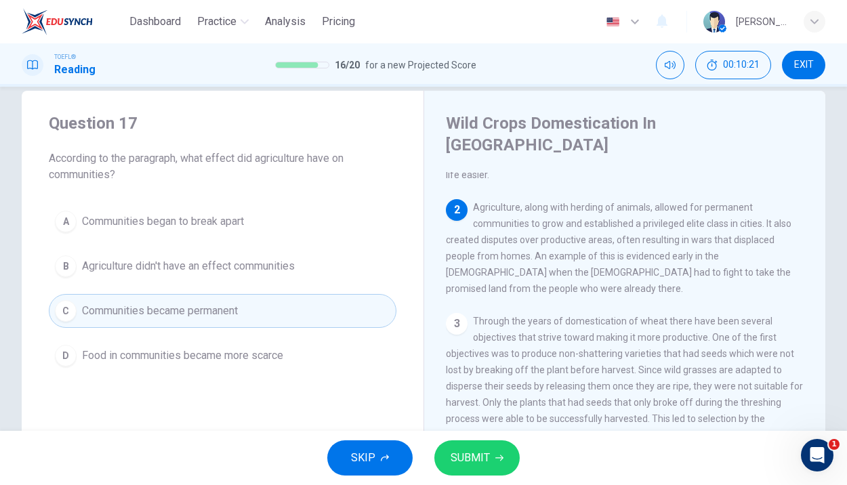
click at [458, 450] on span "SUBMIT" at bounding box center [469, 457] width 39 height 19
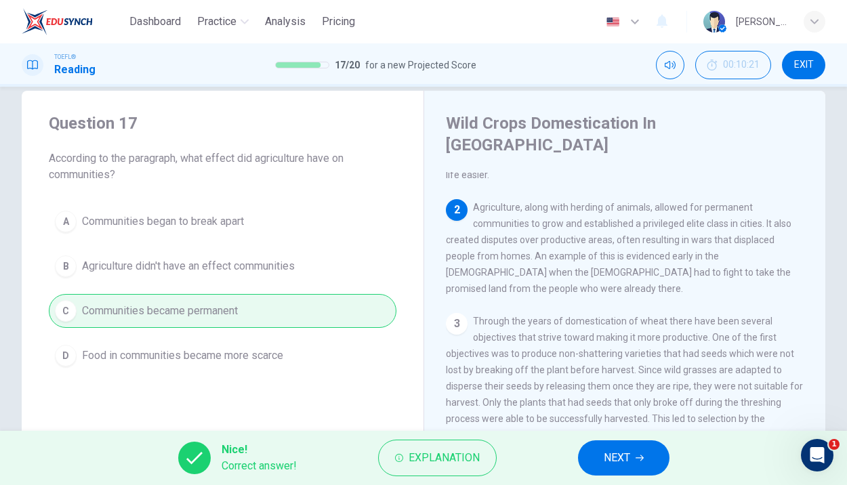
click at [608, 467] on span "NEXT" at bounding box center [616, 457] width 26 height 19
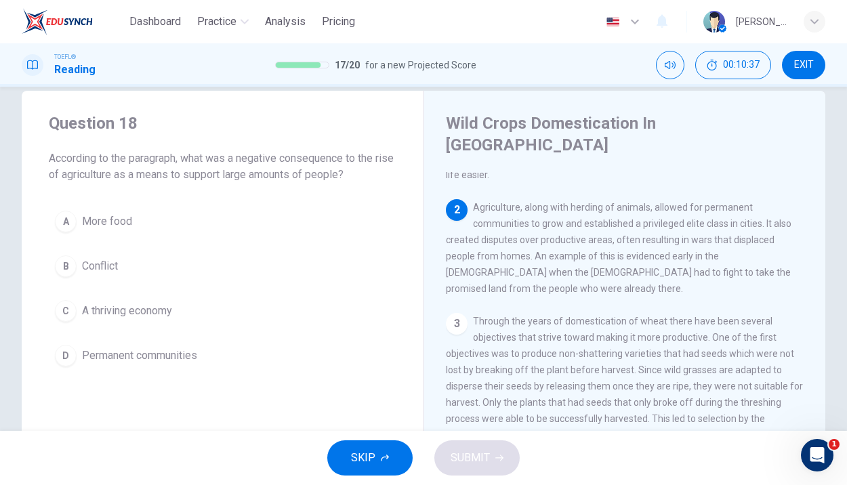
click at [100, 253] on button "B Conflict" at bounding box center [222, 266] width 347 height 34
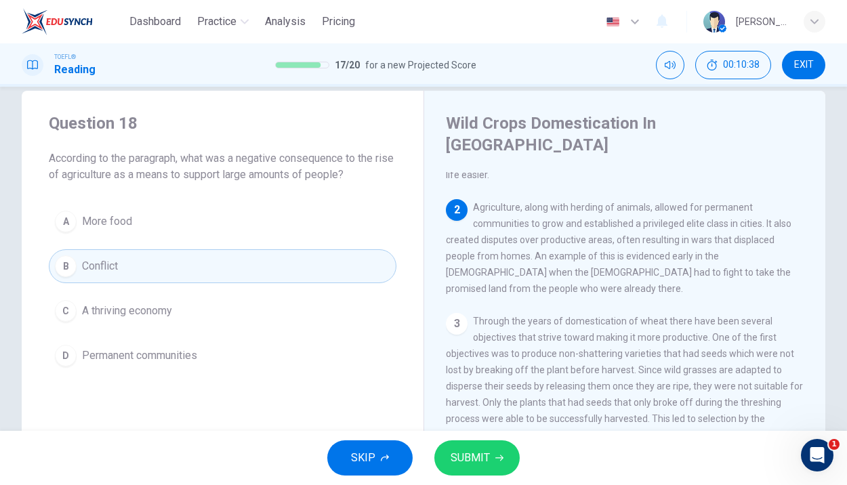
click at [497, 470] on button "SUBMIT" at bounding box center [476, 457] width 85 height 35
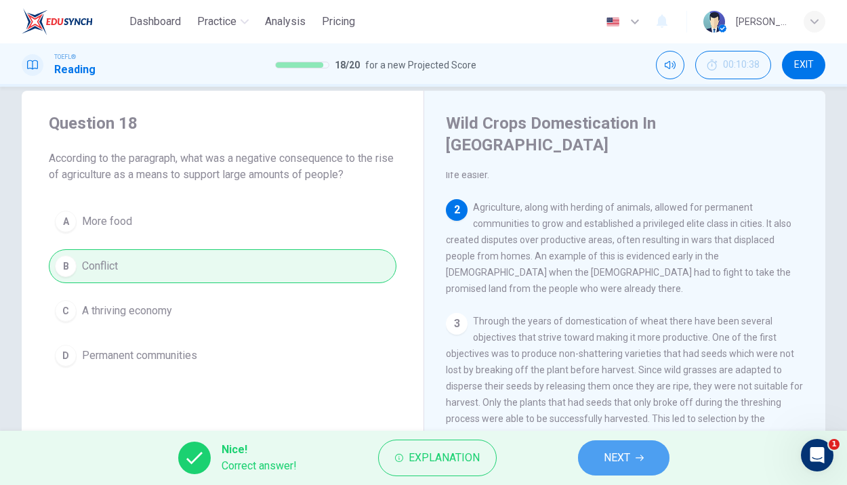
click at [665, 460] on button "NEXT" at bounding box center [623, 457] width 91 height 35
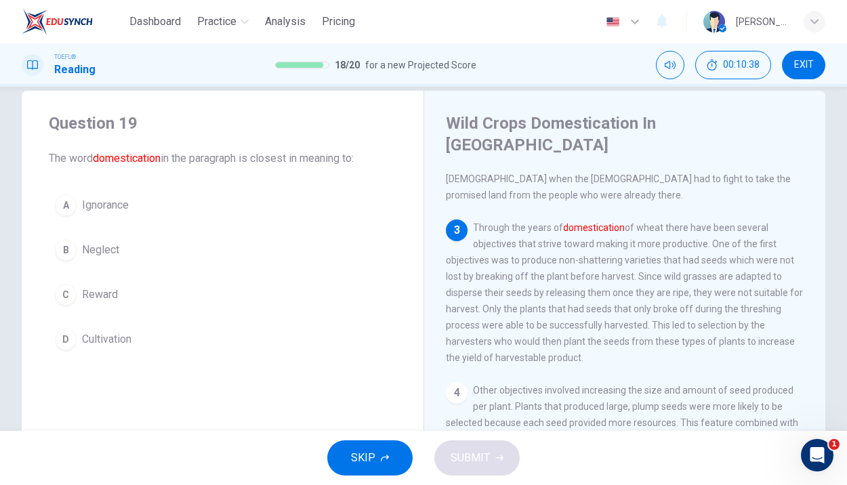
scroll to position [253, 0]
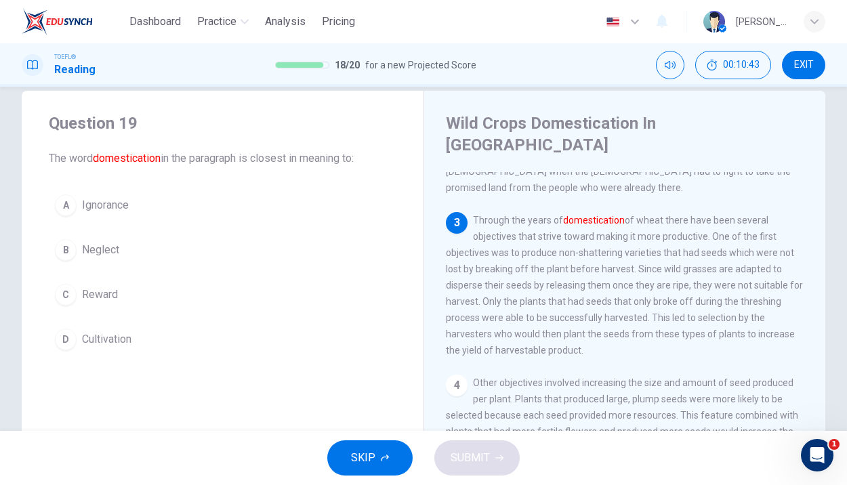
click at [103, 332] on span "Cultivation" at bounding box center [106, 339] width 49 height 16
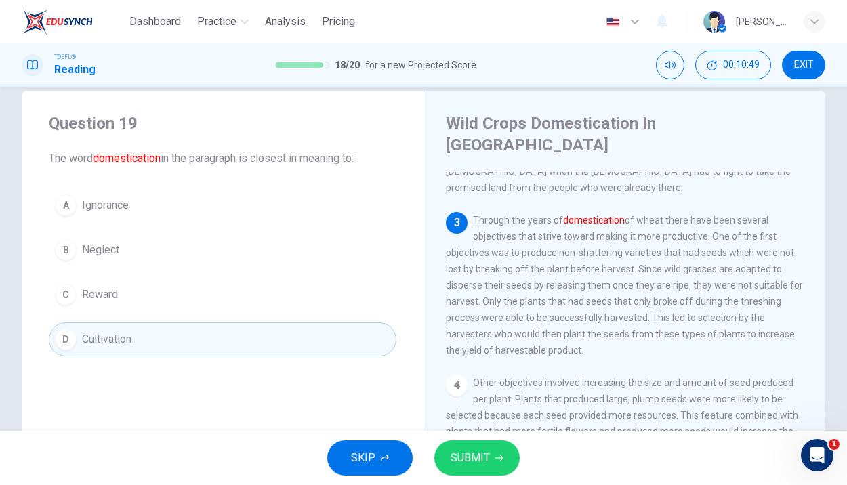
click at [471, 462] on span "SUBMIT" at bounding box center [469, 457] width 39 height 19
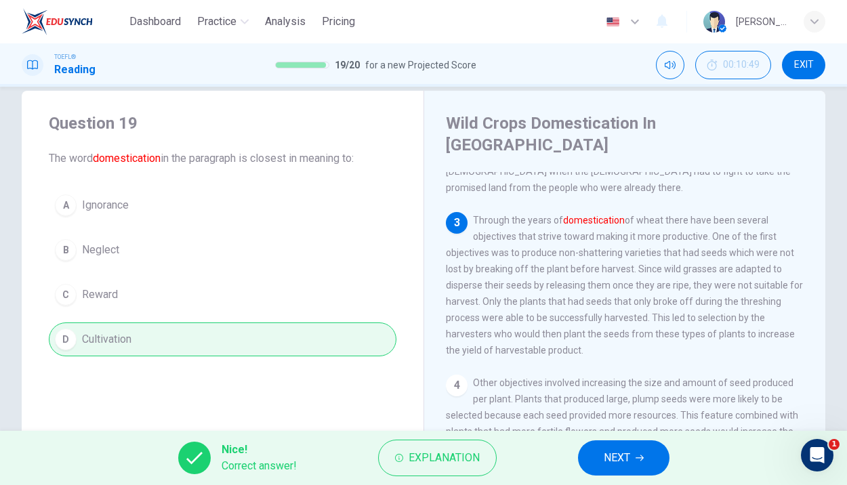
click at [609, 446] on button "NEXT" at bounding box center [623, 457] width 91 height 35
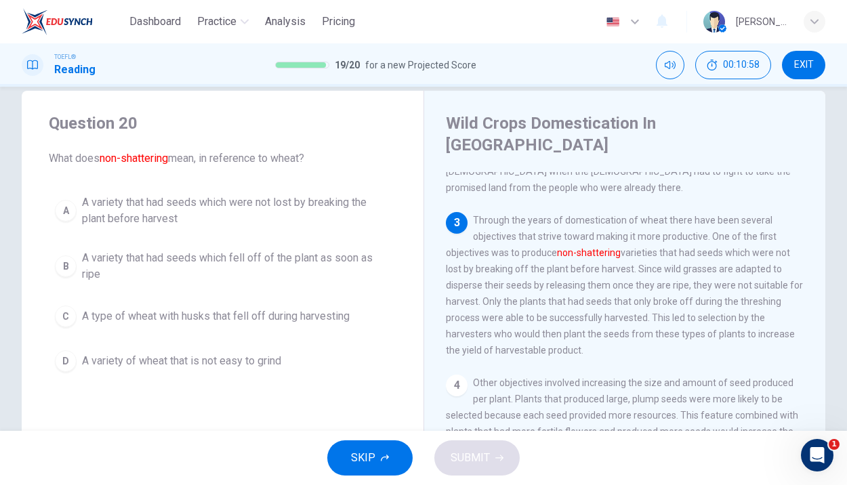
click at [137, 275] on span "A variety that had seeds which fell off of the plant as soon as ripe" at bounding box center [236, 266] width 308 height 33
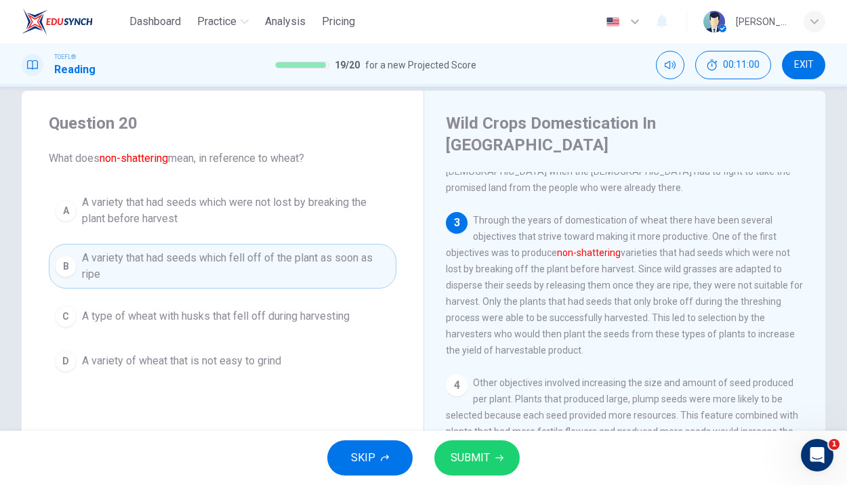
click at [194, 221] on span "A variety that had seeds which were not lost by breaking the plant before harve…" at bounding box center [236, 210] width 308 height 33
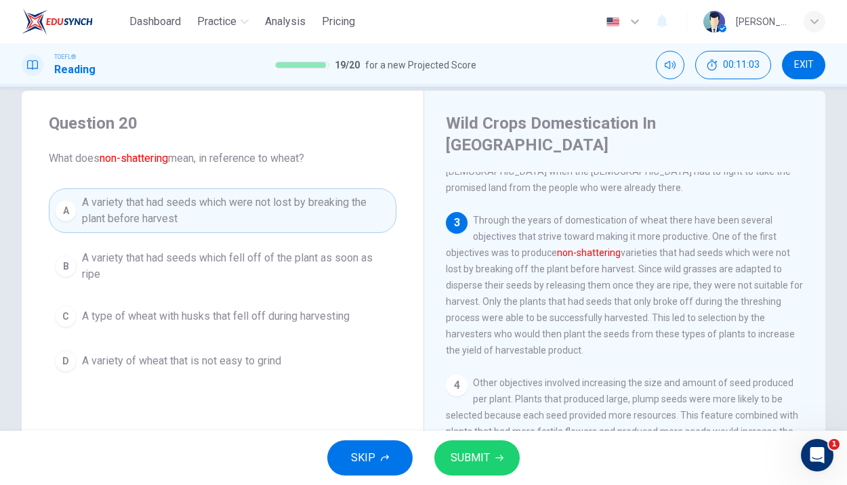
click at [463, 452] on span "SUBMIT" at bounding box center [469, 457] width 39 height 19
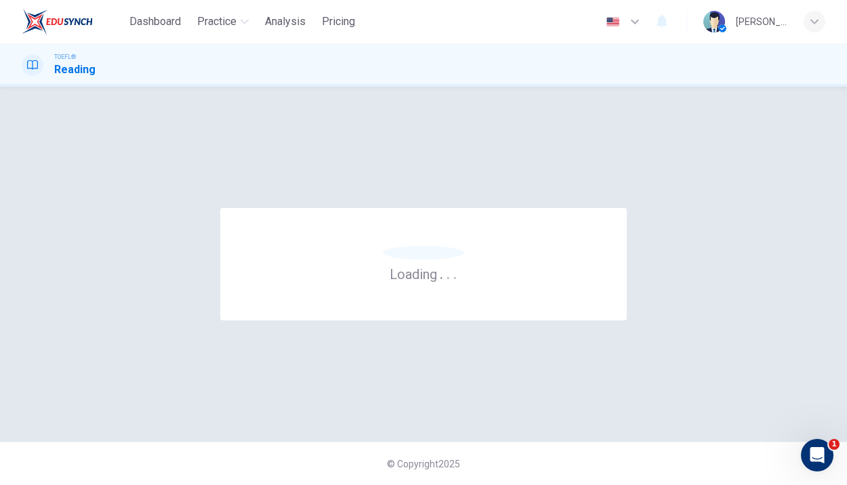
scroll to position [0, 0]
